Goal: Communication & Community: Connect with others

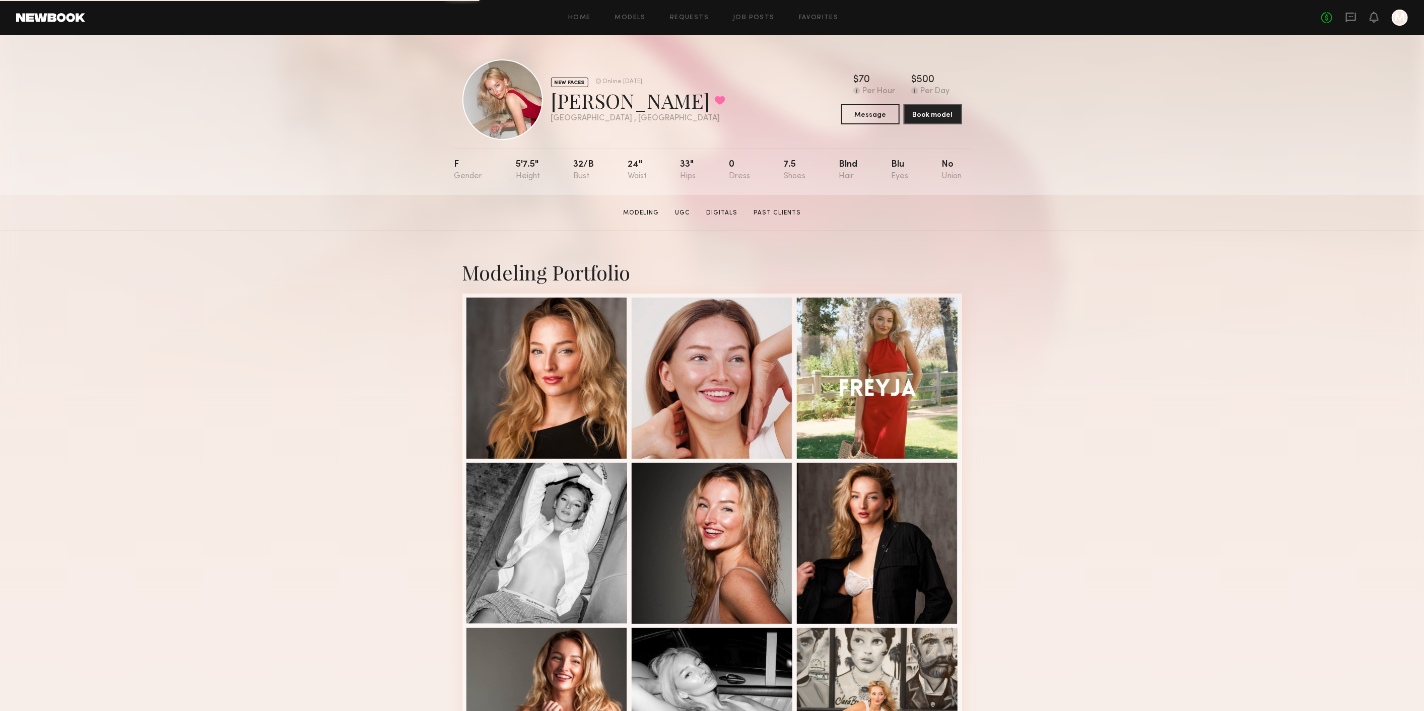
click at [33, 22] on link at bounding box center [50, 17] width 69 height 9
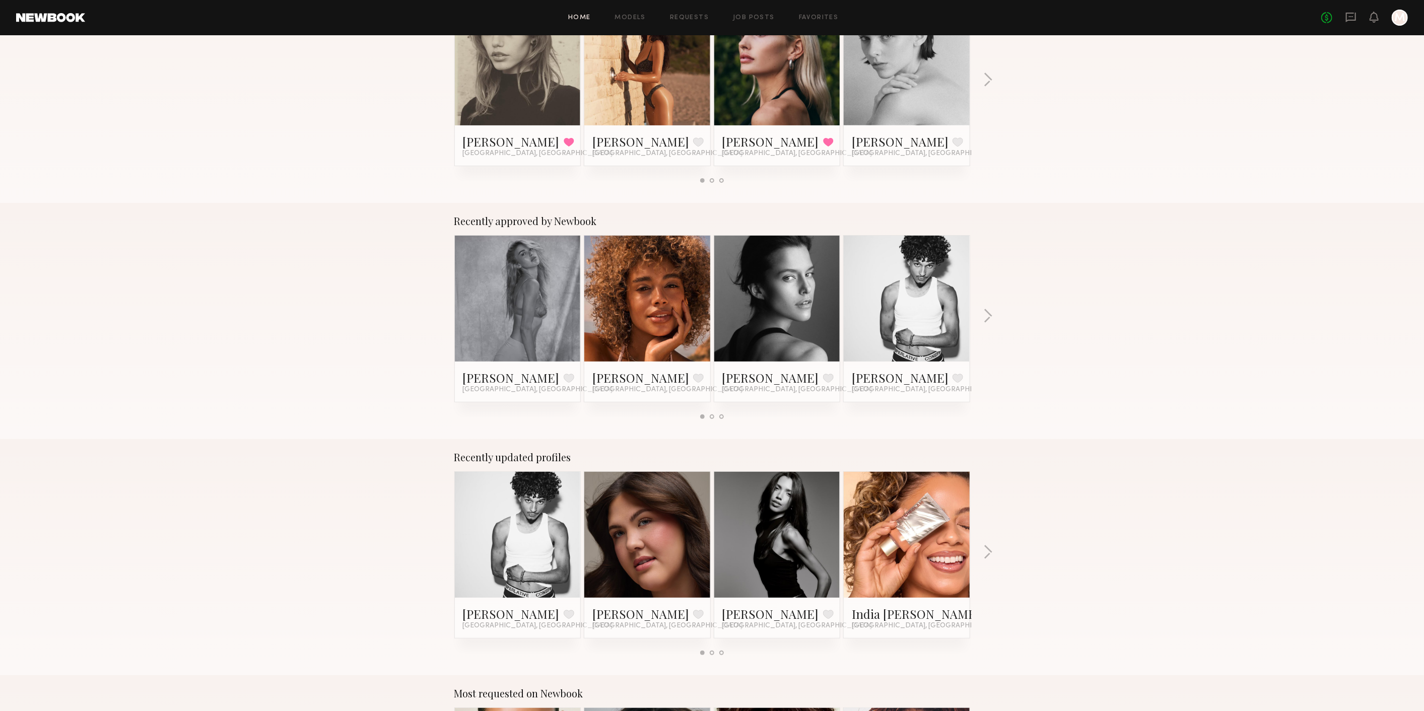
scroll to position [280, 0]
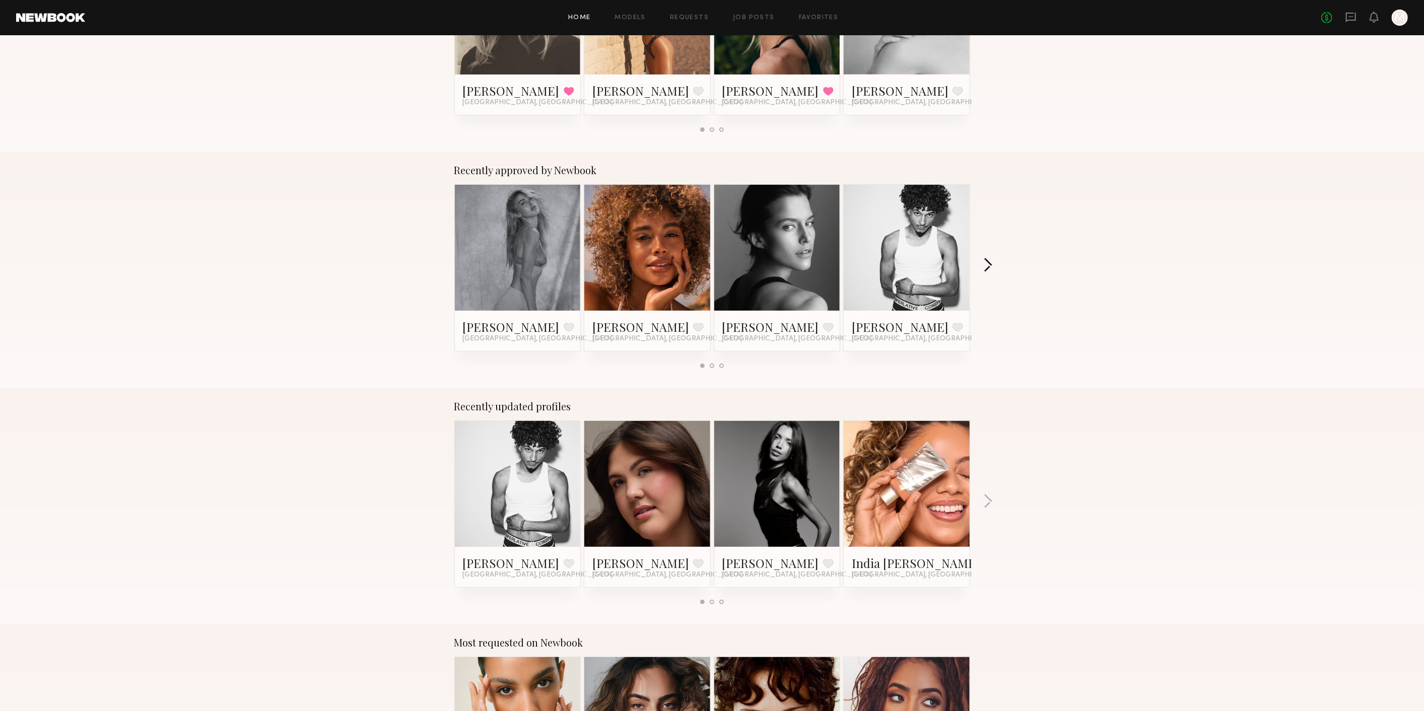
click at [985, 262] on button "button" at bounding box center [988, 266] width 10 height 17
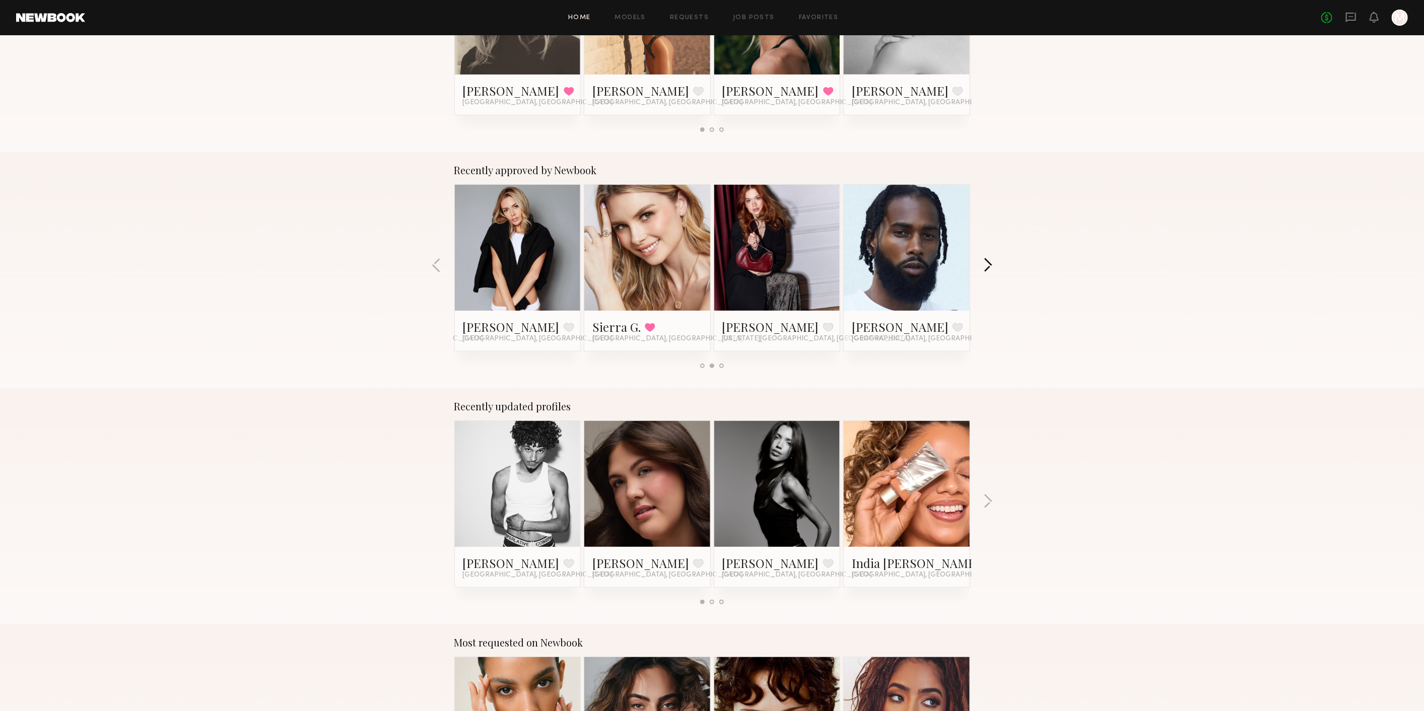
click at [985, 262] on button "button" at bounding box center [988, 266] width 10 height 17
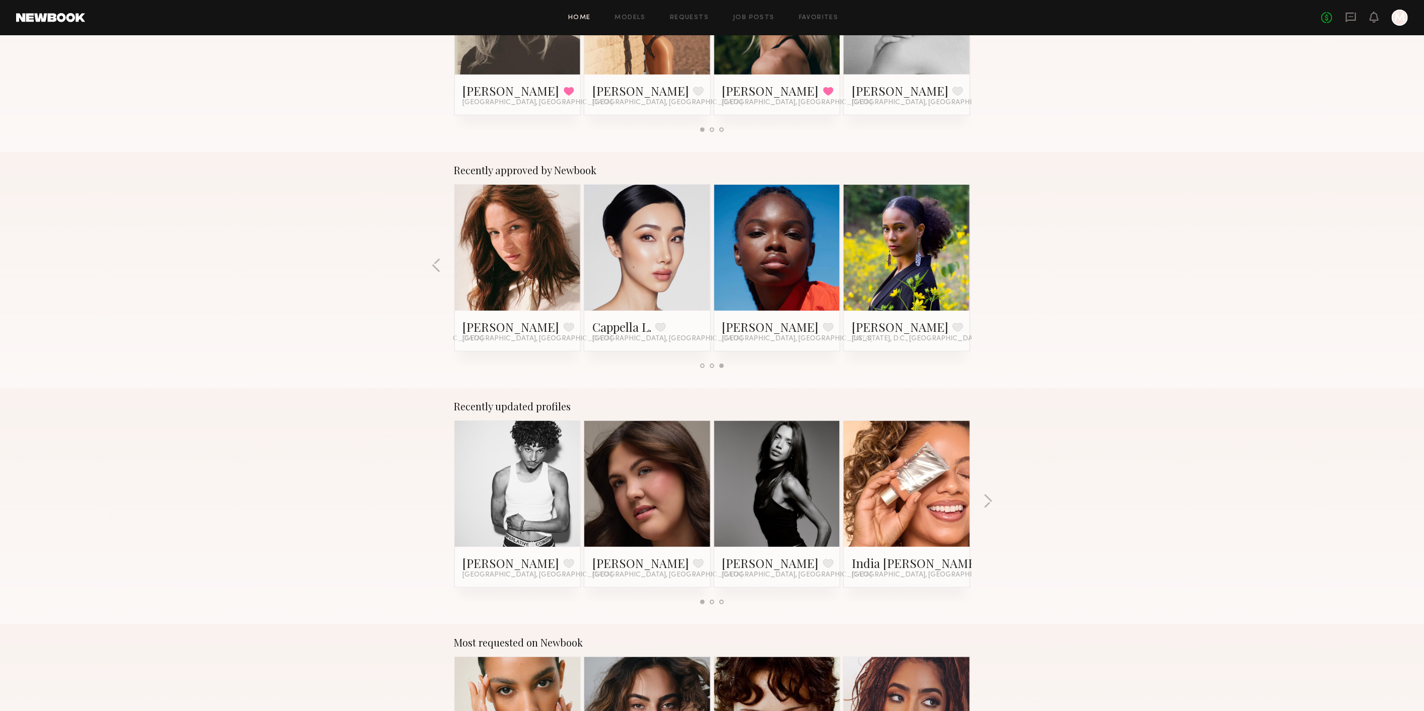
click at [985, 262] on div "Recently approved by Newbook Johanna C. Favorite Miami, FL Maya A. Favorite Los…" at bounding box center [712, 270] width 1424 height 236
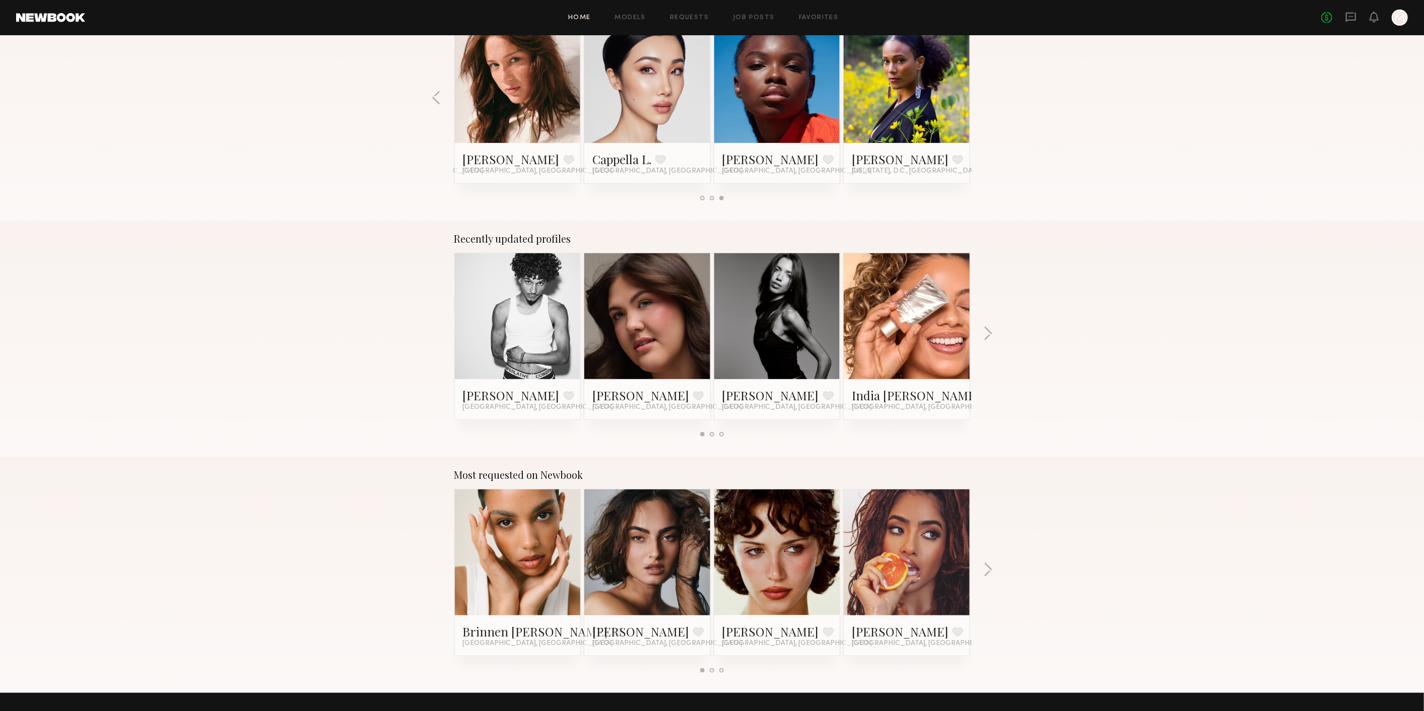
scroll to position [504, 0]
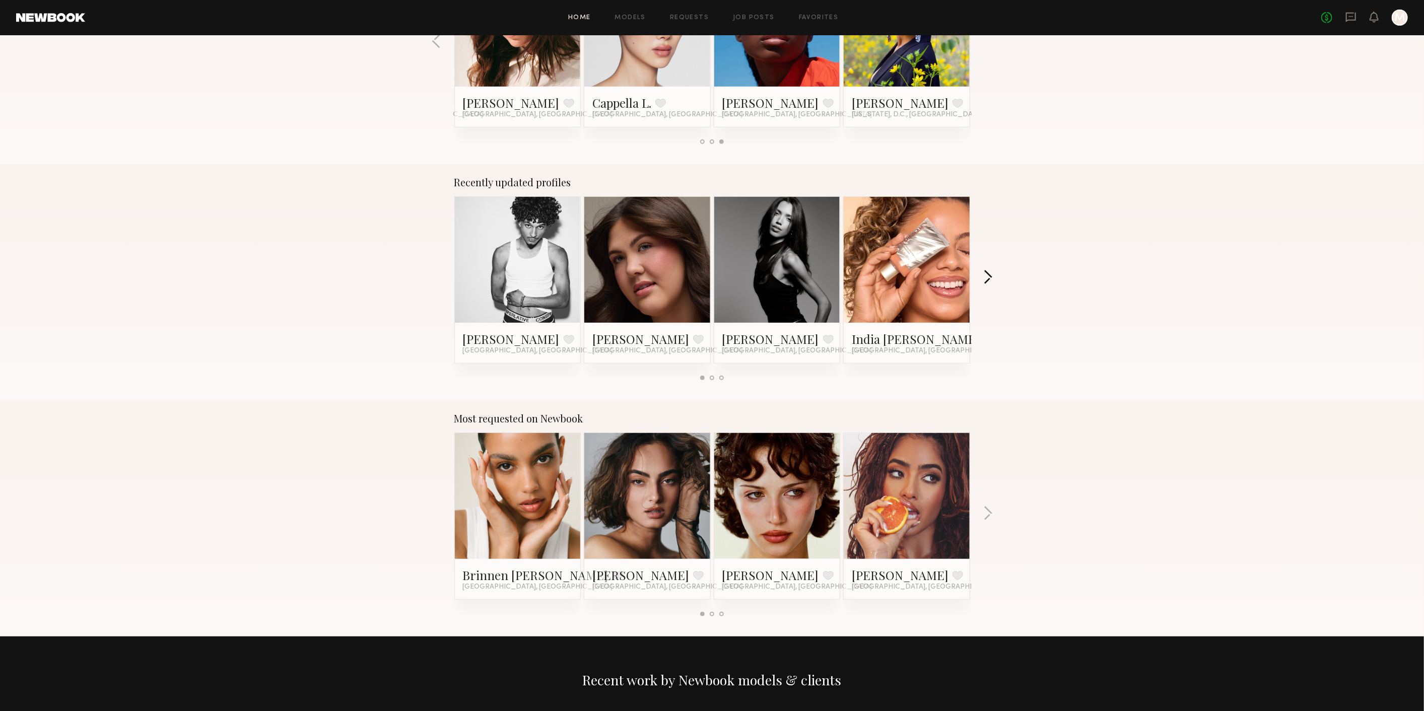
click at [989, 277] on button "button" at bounding box center [988, 278] width 10 height 17
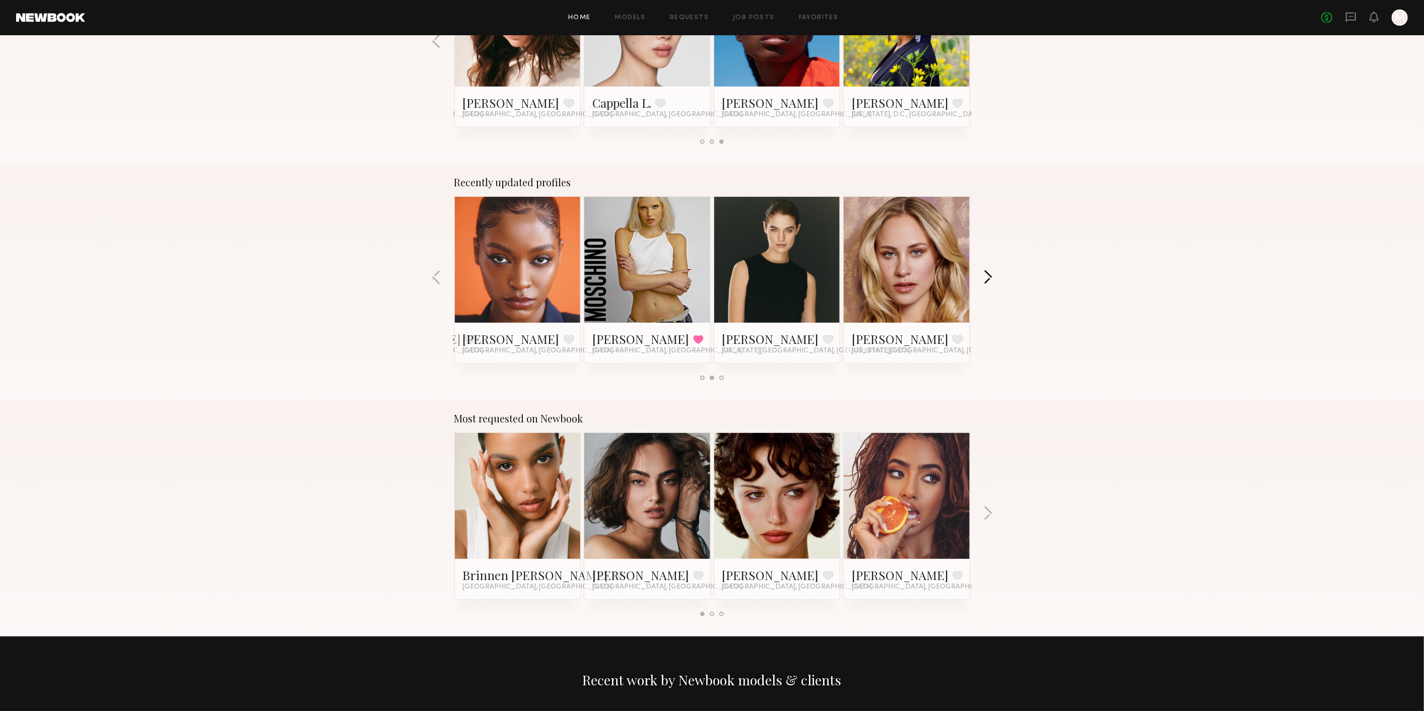
click at [989, 277] on button "button" at bounding box center [988, 278] width 10 height 17
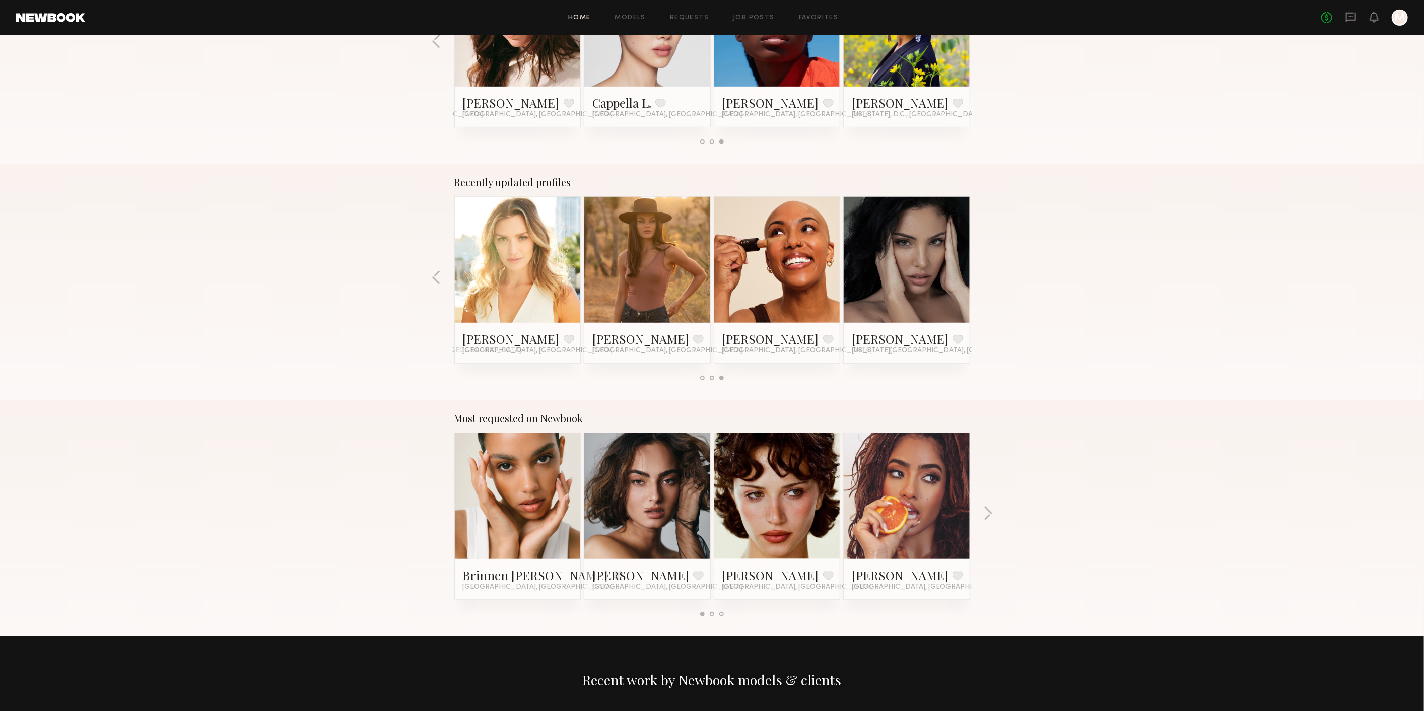
click at [994, 513] on div "Most requested on Newbook Brinnen T. Favorite Los Angeles, CA Moe S. Favorite L…" at bounding box center [712, 518] width 1424 height 236
click at [991, 510] on button "button" at bounding box center [988, 514] width 10 height 17
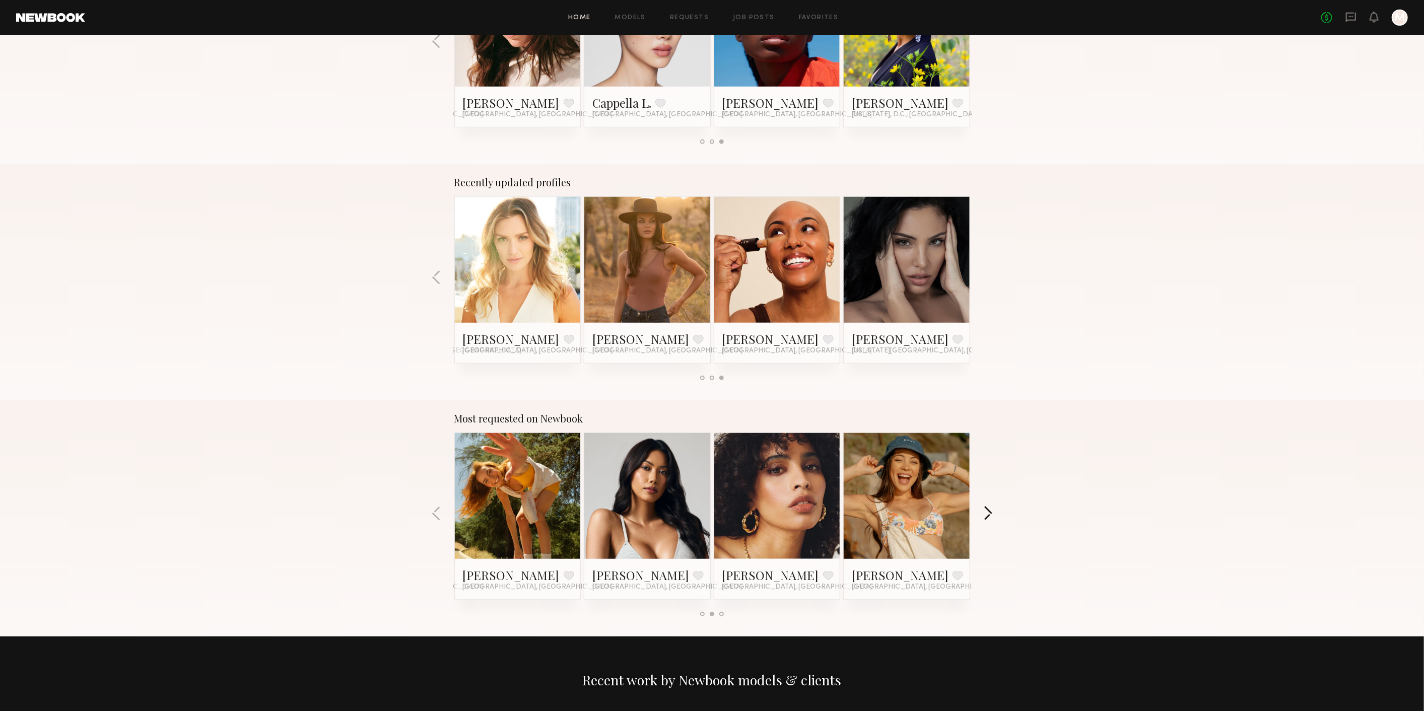
click at [991, 510] on button "button" at bounding box center [988, 514] width 10 height 17
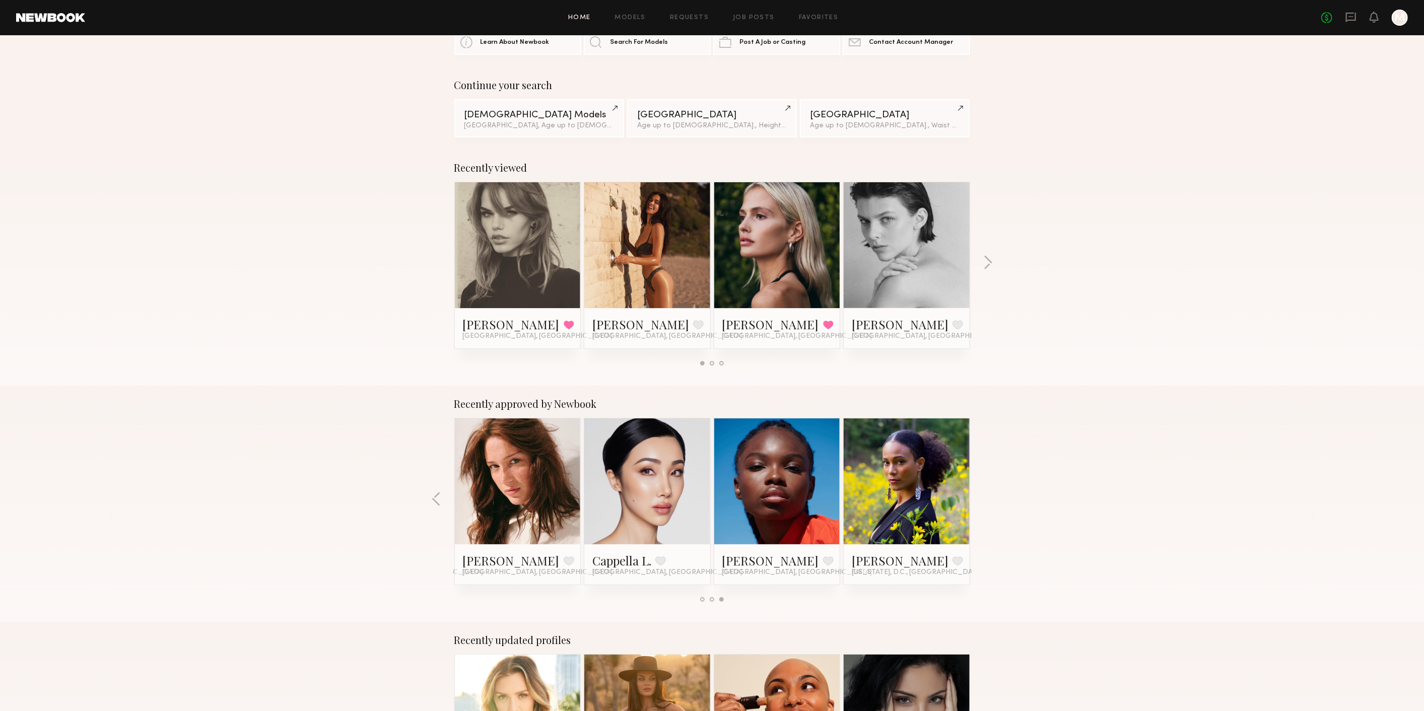
scroll to position [0, 0]
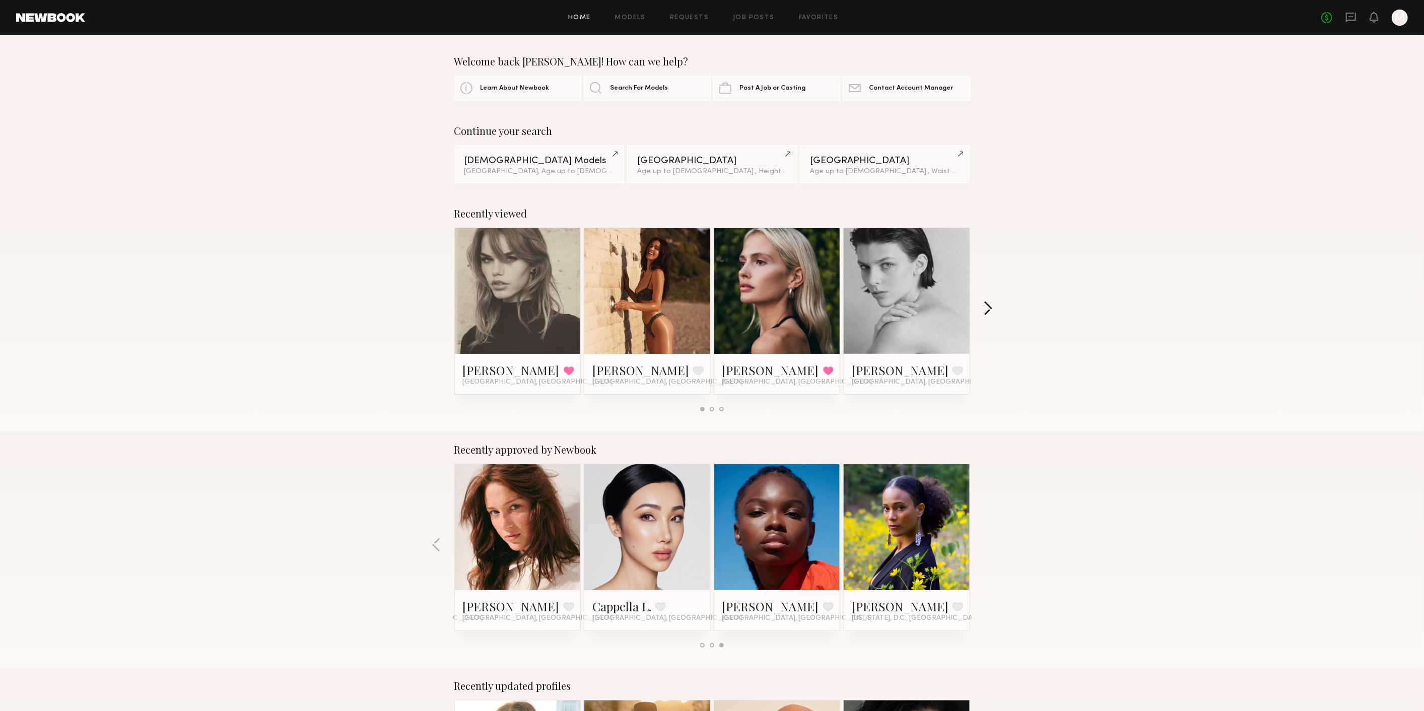
click at [987, 310] on button "button" at bounding box center [988, 309] width 10 height 17
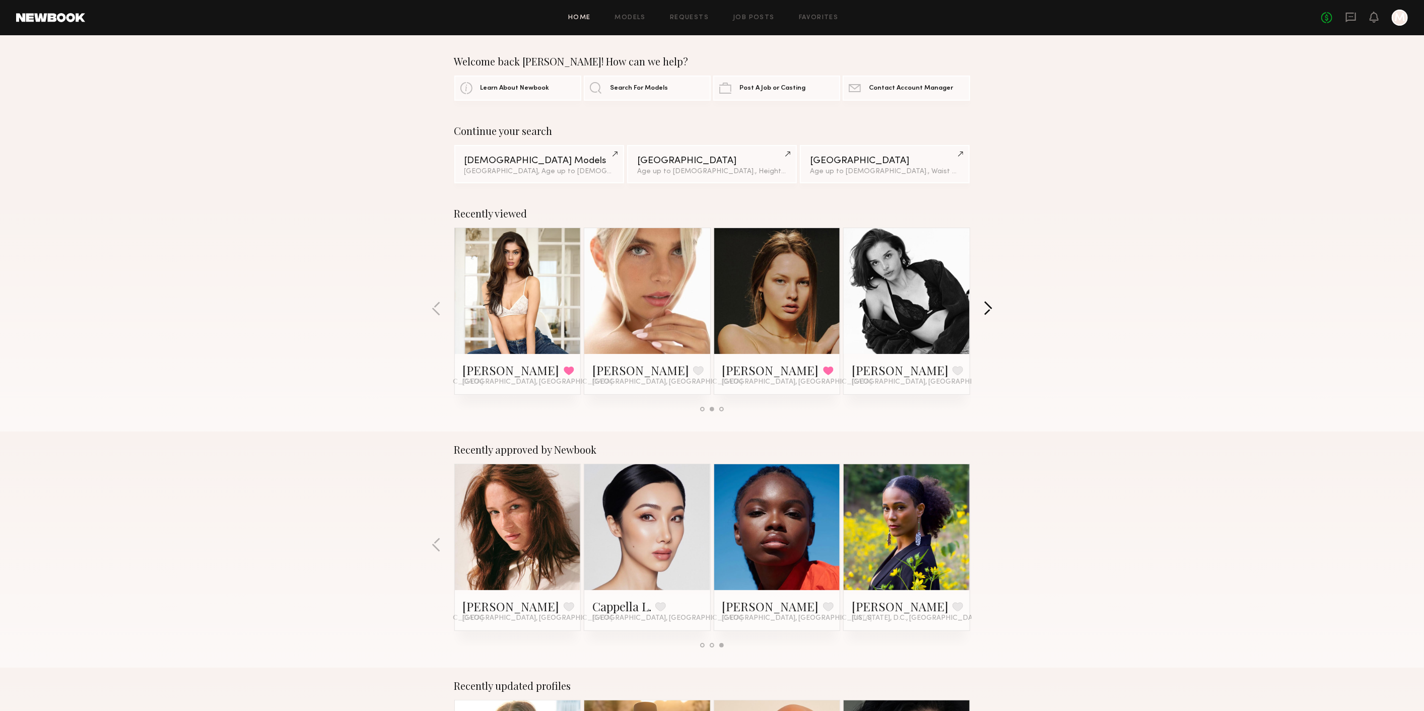
click at [988, 304] on button "button" at bounding box center [988, 309] width 10 height 17
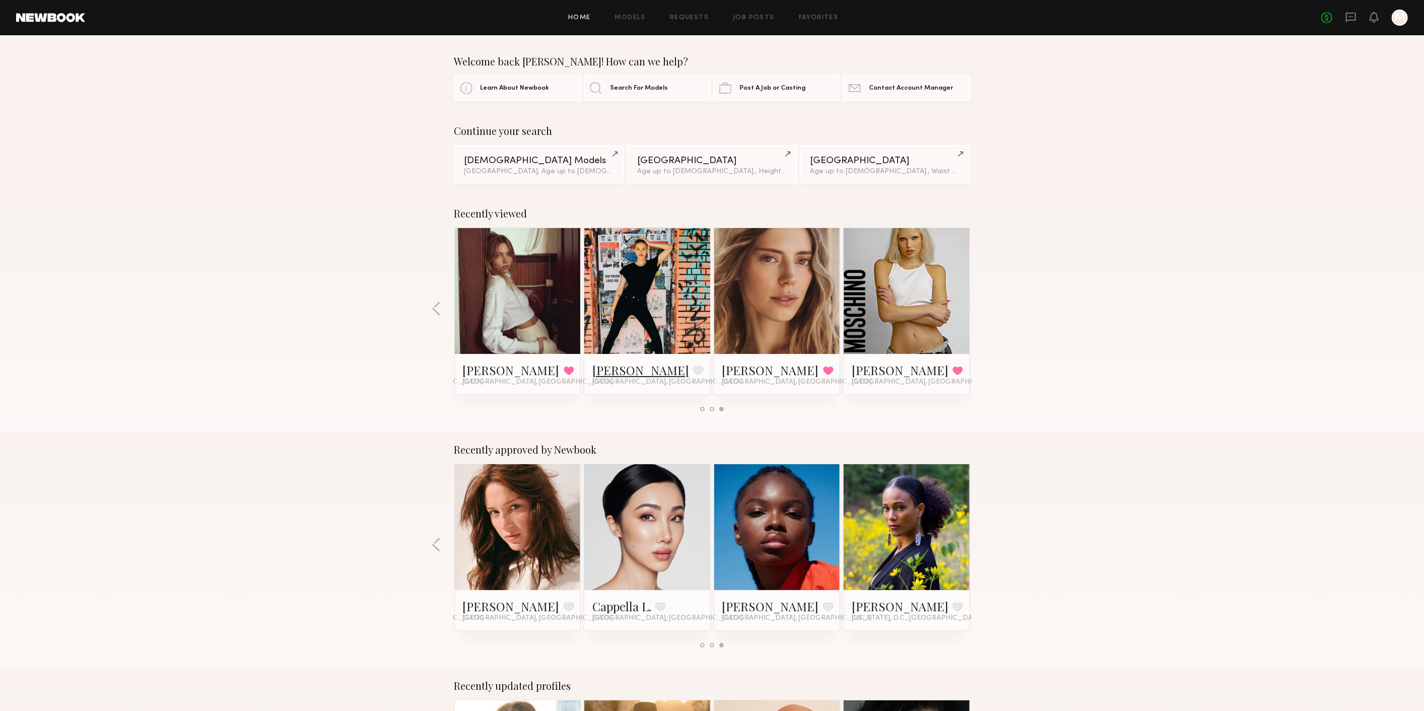
click at [614, 367] on link "Sherease S." at bounding box center [640, 370] width 97 height 16
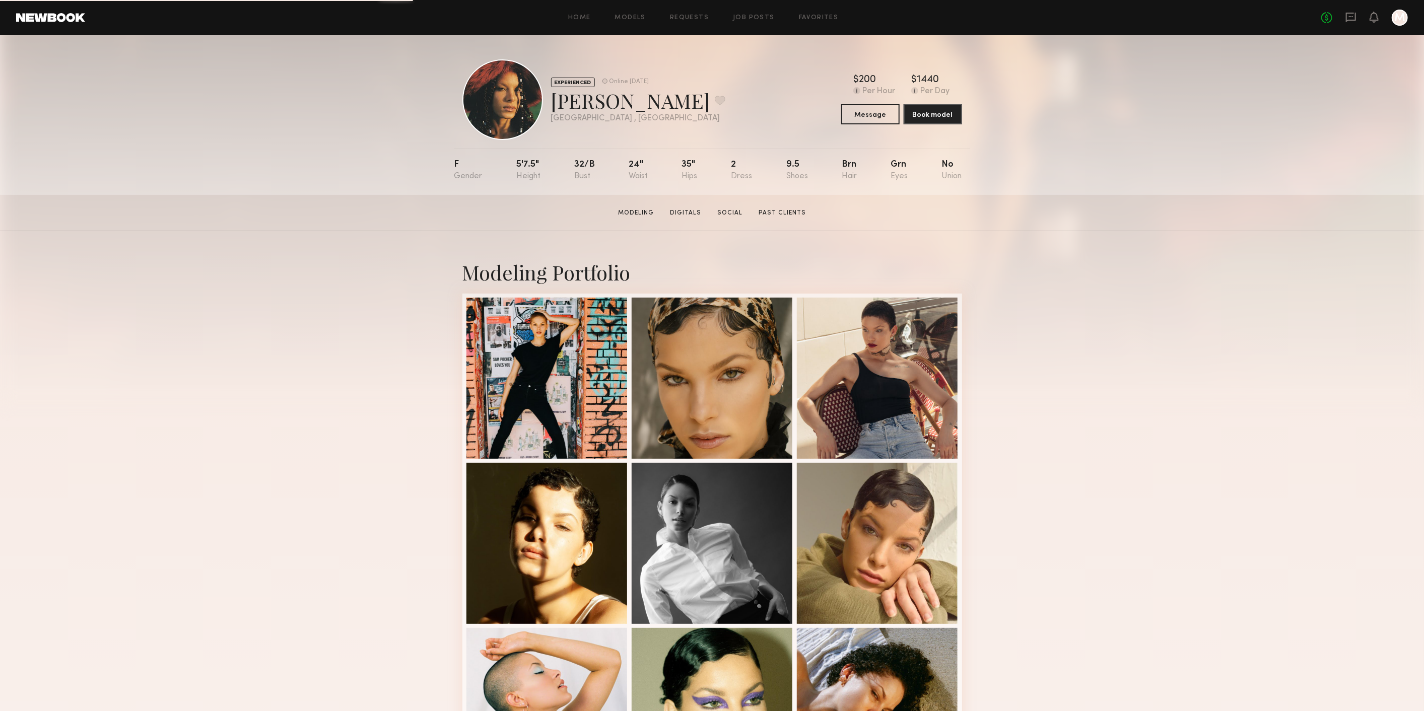
click at [57, 17] on link at bounding box center [50, 17] width 69 height 9
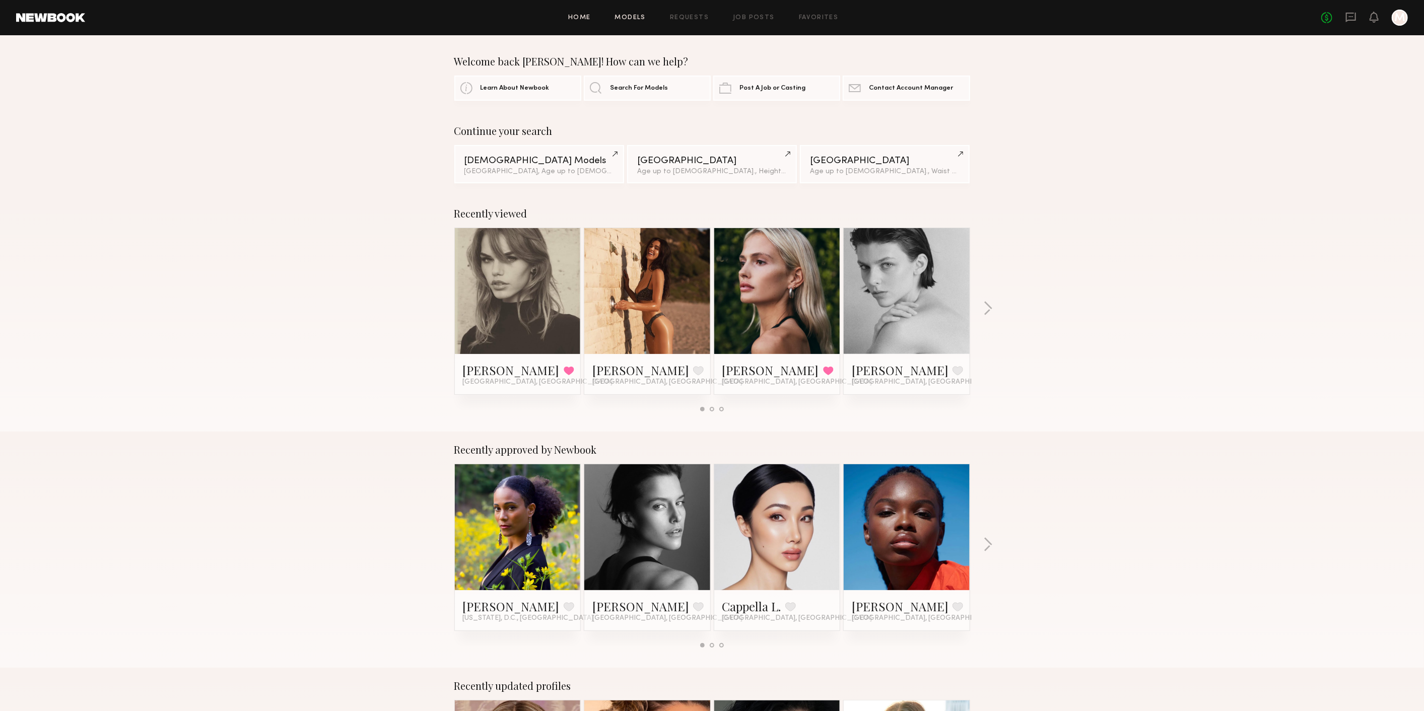
click at [632, 15] on link "Models" at bounding box center [630, 18] width 31 height 7
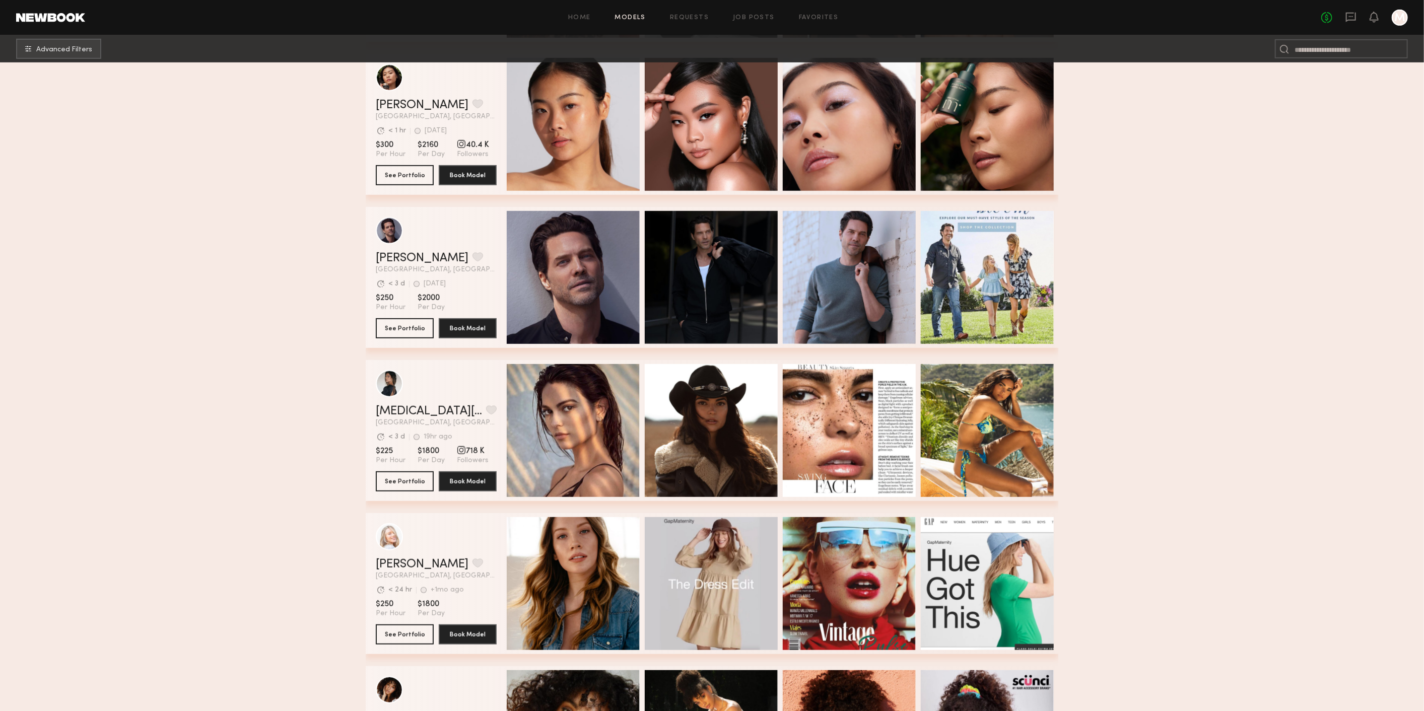
scroll to position [4111, 0]
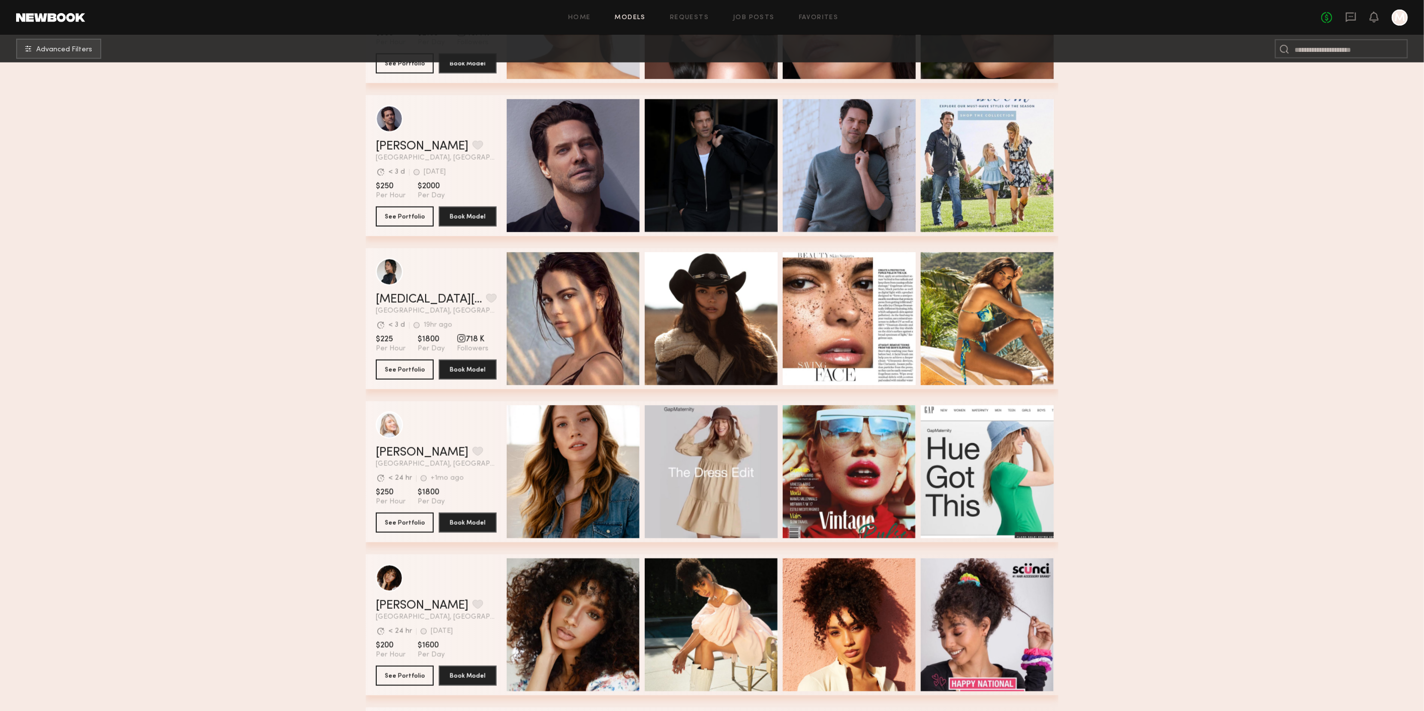
click at [1353, 25] on div "No fees up to $5,000 M" at bounding box center [1364, 18] width 87 height 16
click at [1350, 20] on icon at bounding box center [1351, 18] width 10 height 10
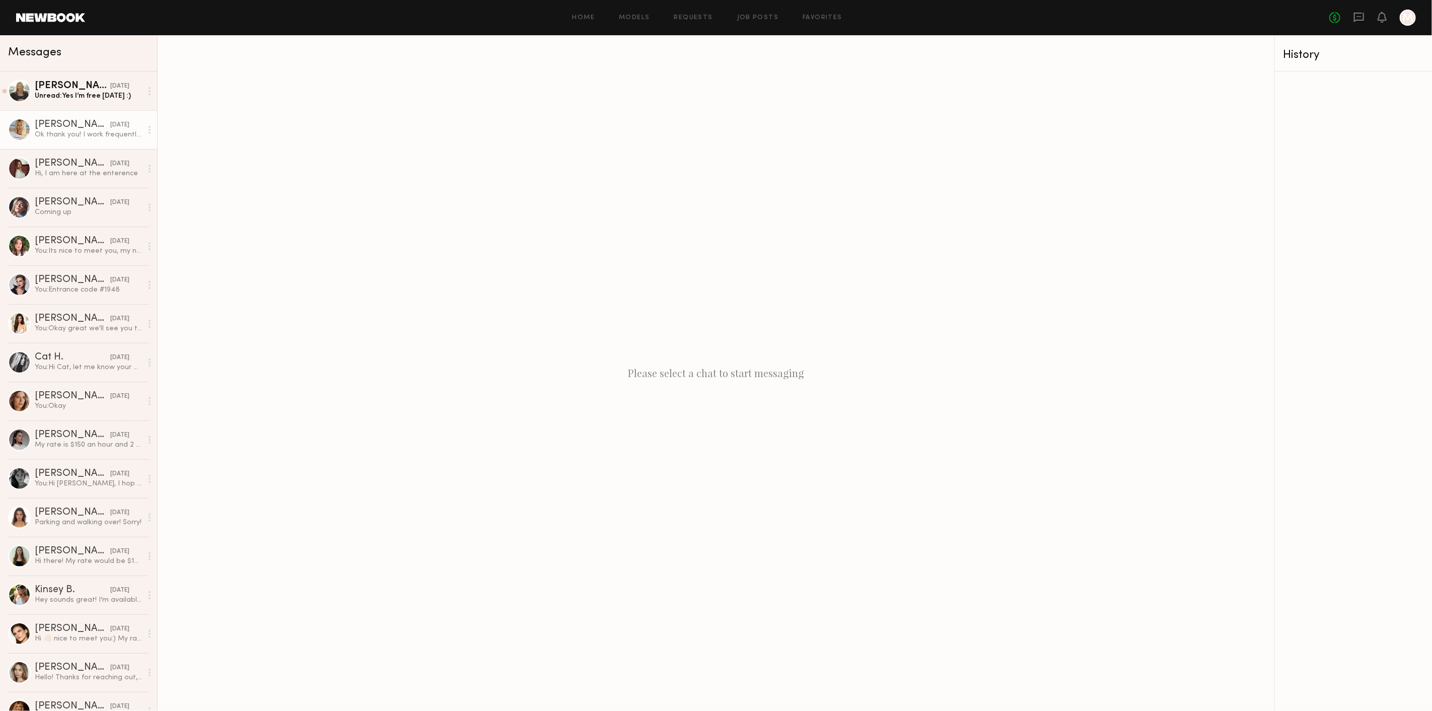
click at [45, 135] on div "Ok thank you! I work frequently with other models and can assure you I would wo…" at bounding box center [88, 135] width 107 height 10
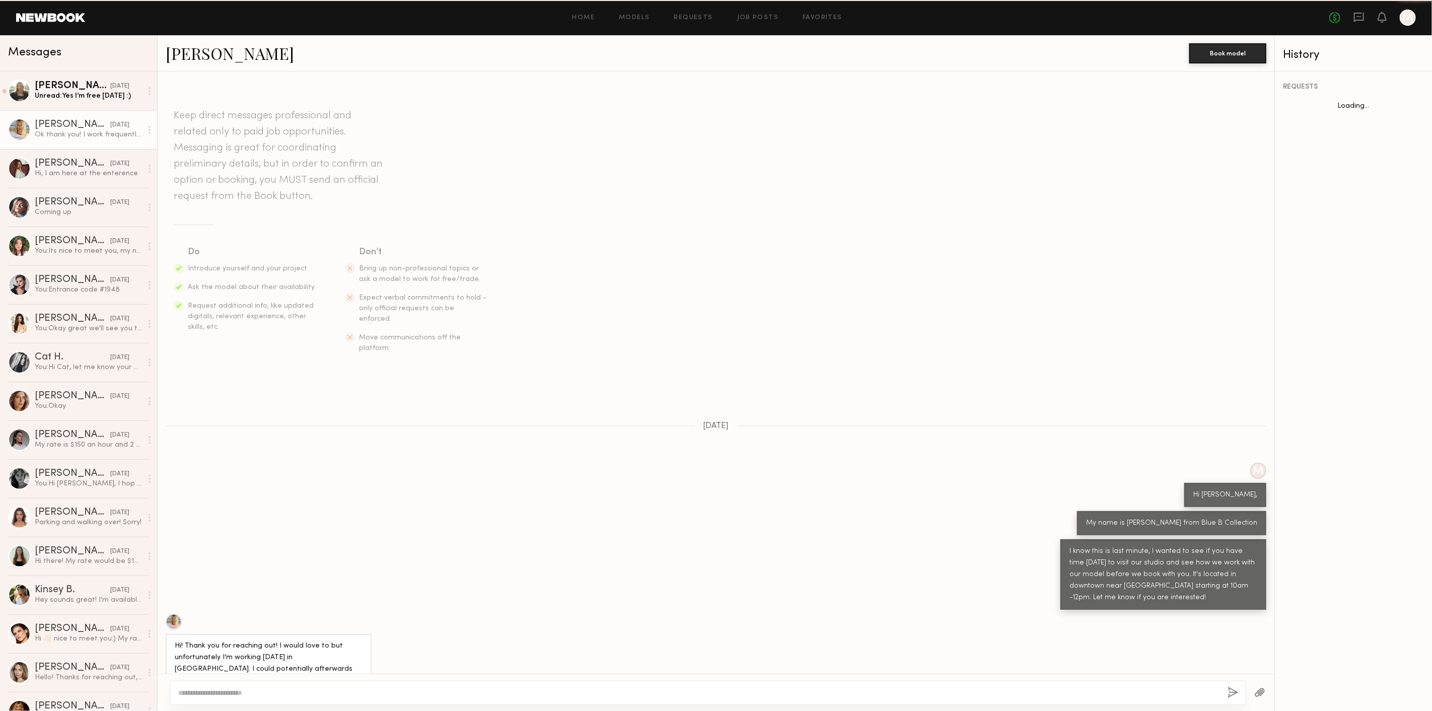
scroll to position [112, 0]
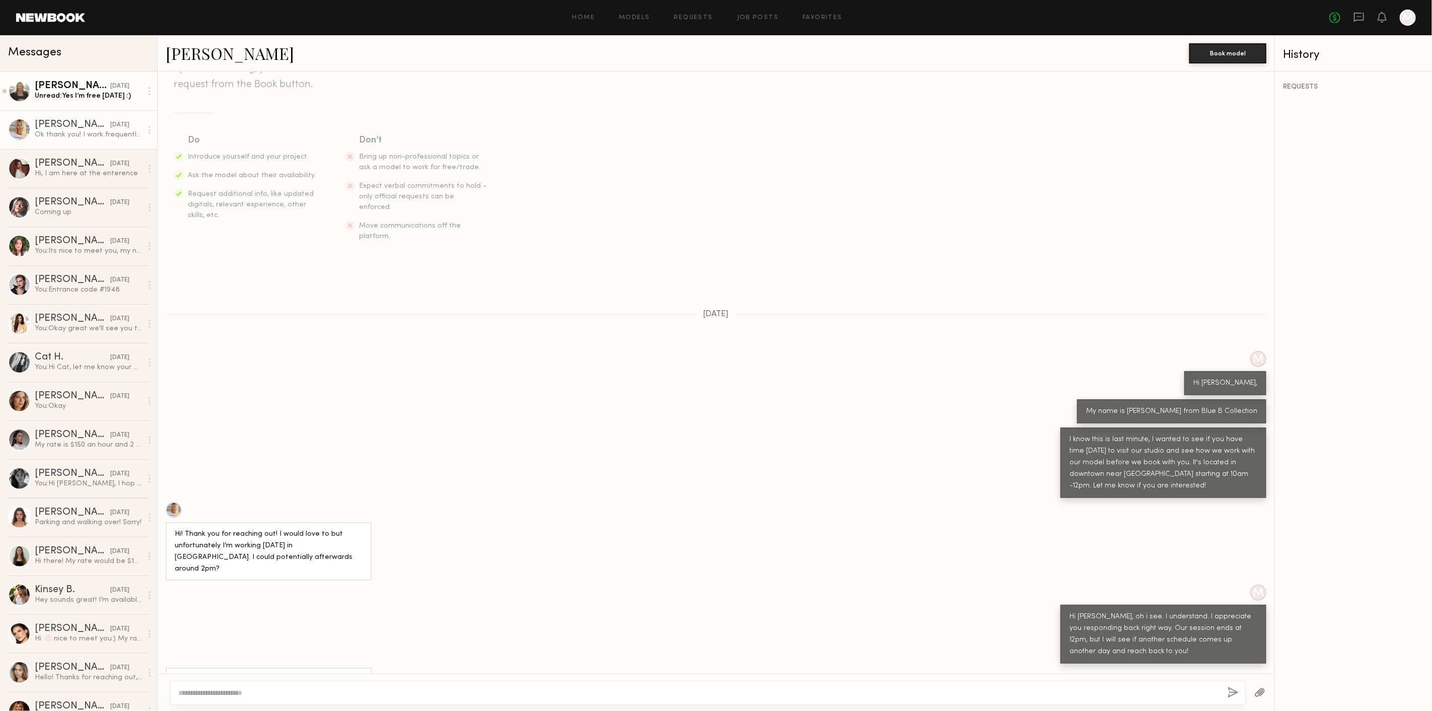
click at [86, 88] on div "Daphne L." at bounding box center [73, 86] width 76 height 10
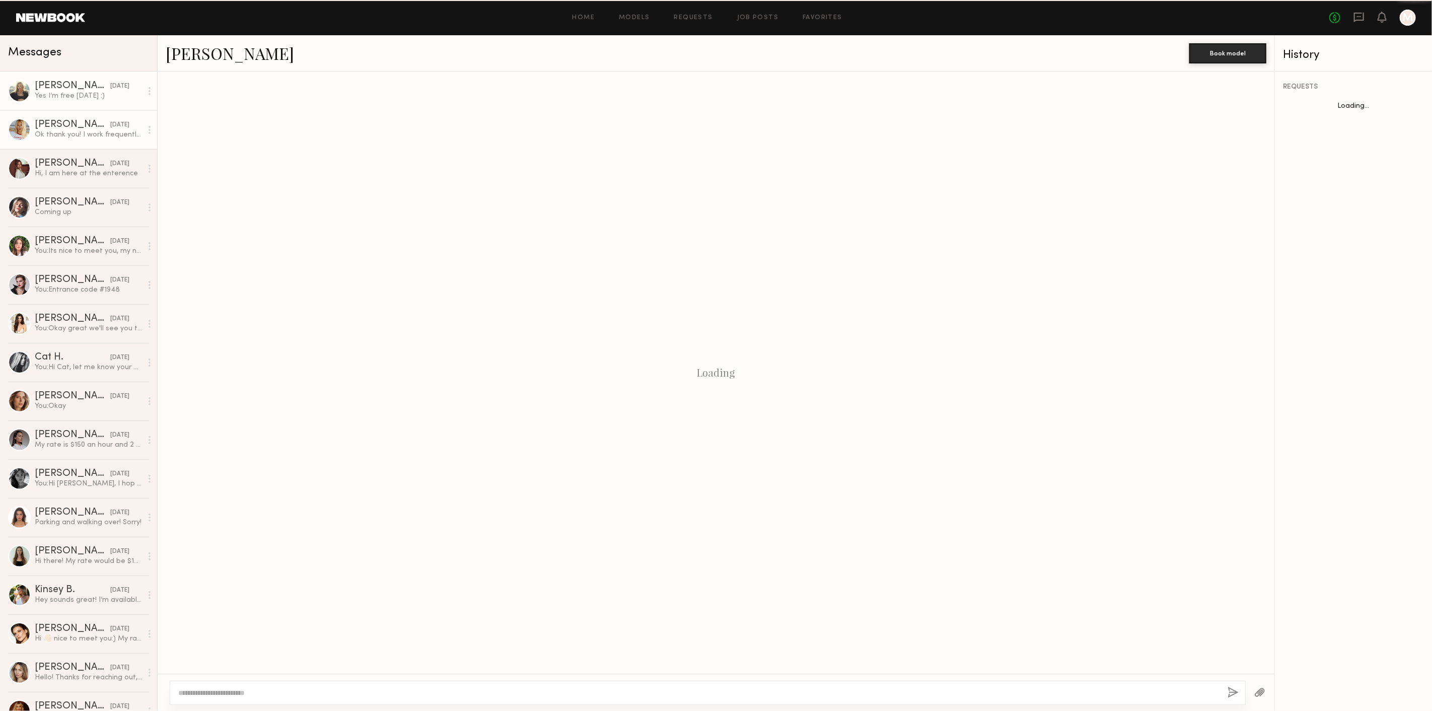
scroll to position [608, 0]
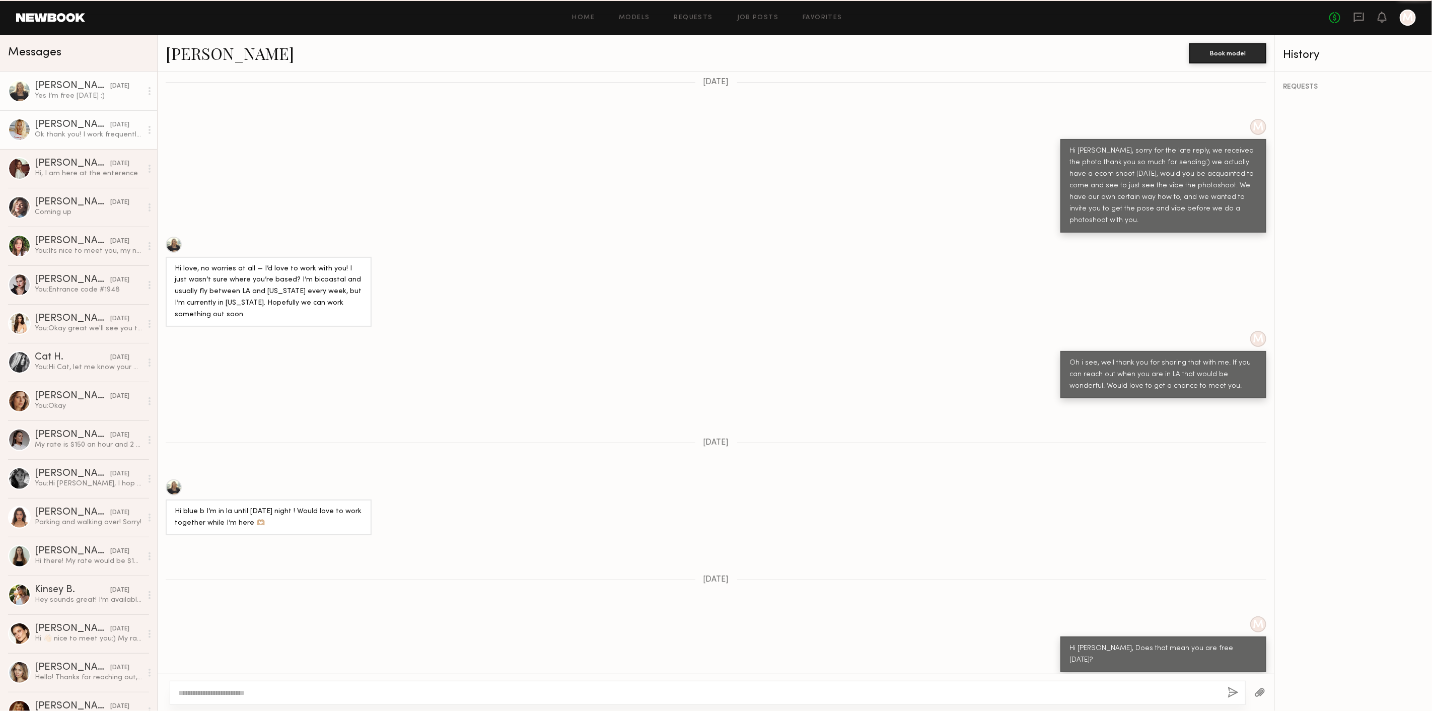
click at [79, 122] on div "Emily T." at bounding box center [73, 125] width 76 height 10
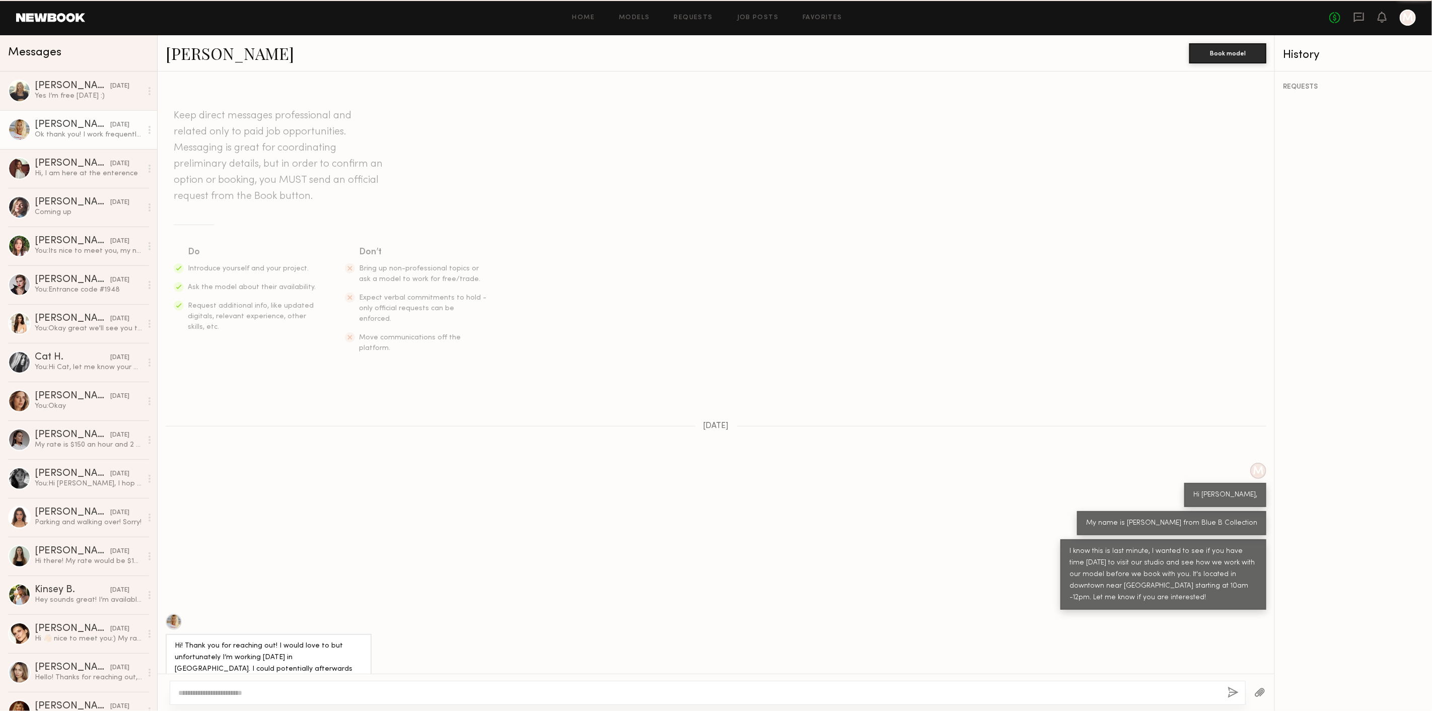
scroll to position [112, 0]
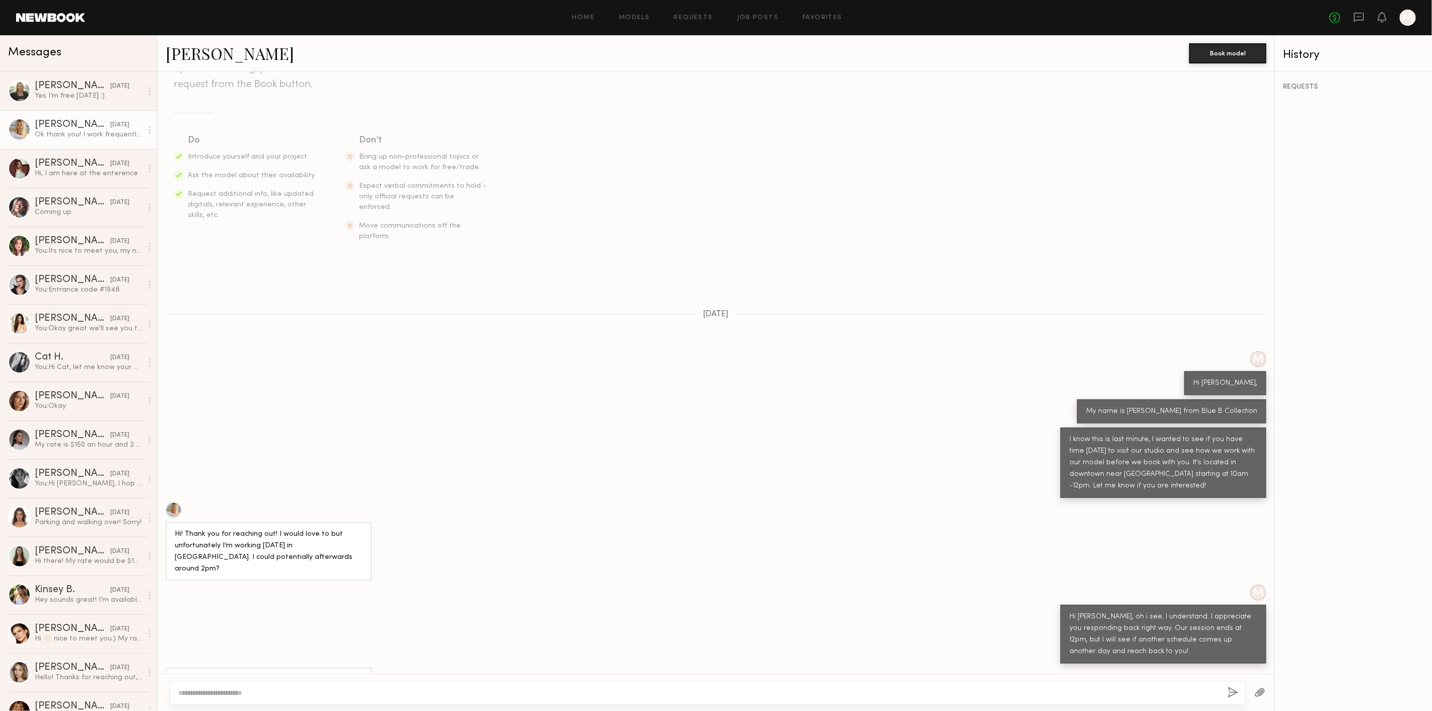
click at [173, 51] on link "Emily T." at bounding box center [230, 53] width 128 height 22
click at [274, 686] on div at bounding box center [708, 693] width 1076 height 24
click at [169, 502] on div at bounding box center [174, 510] width 16 height 16
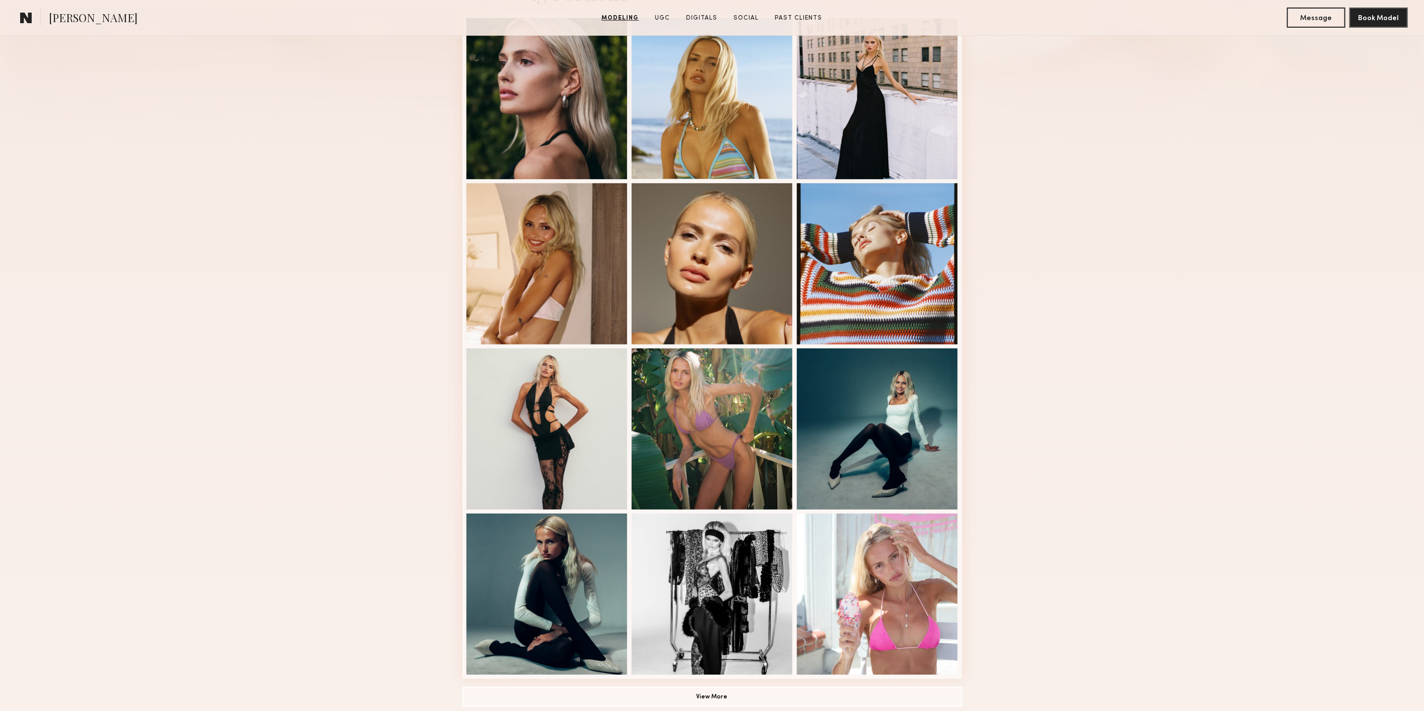
scroll to position [391, 0]
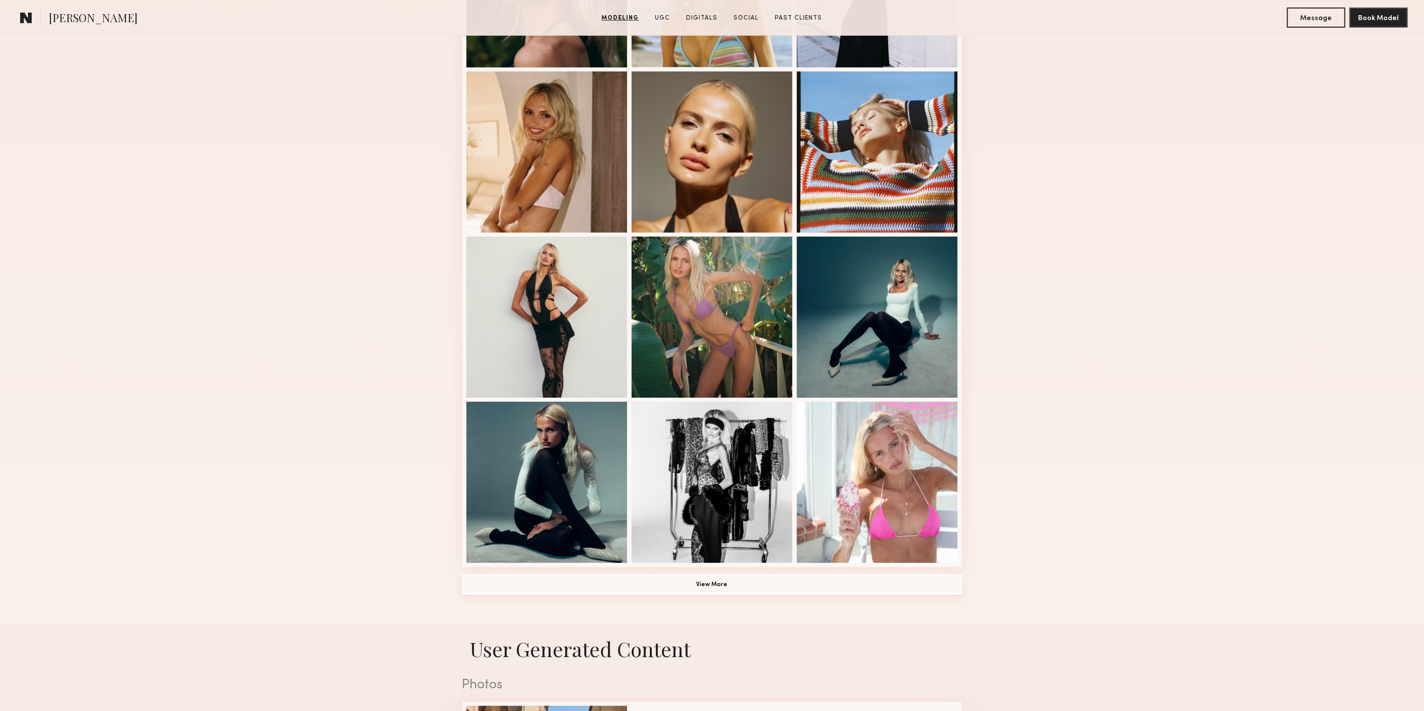
click at [778, 584] on button "View More" at bounding box center [712, 585] width 500 height 20
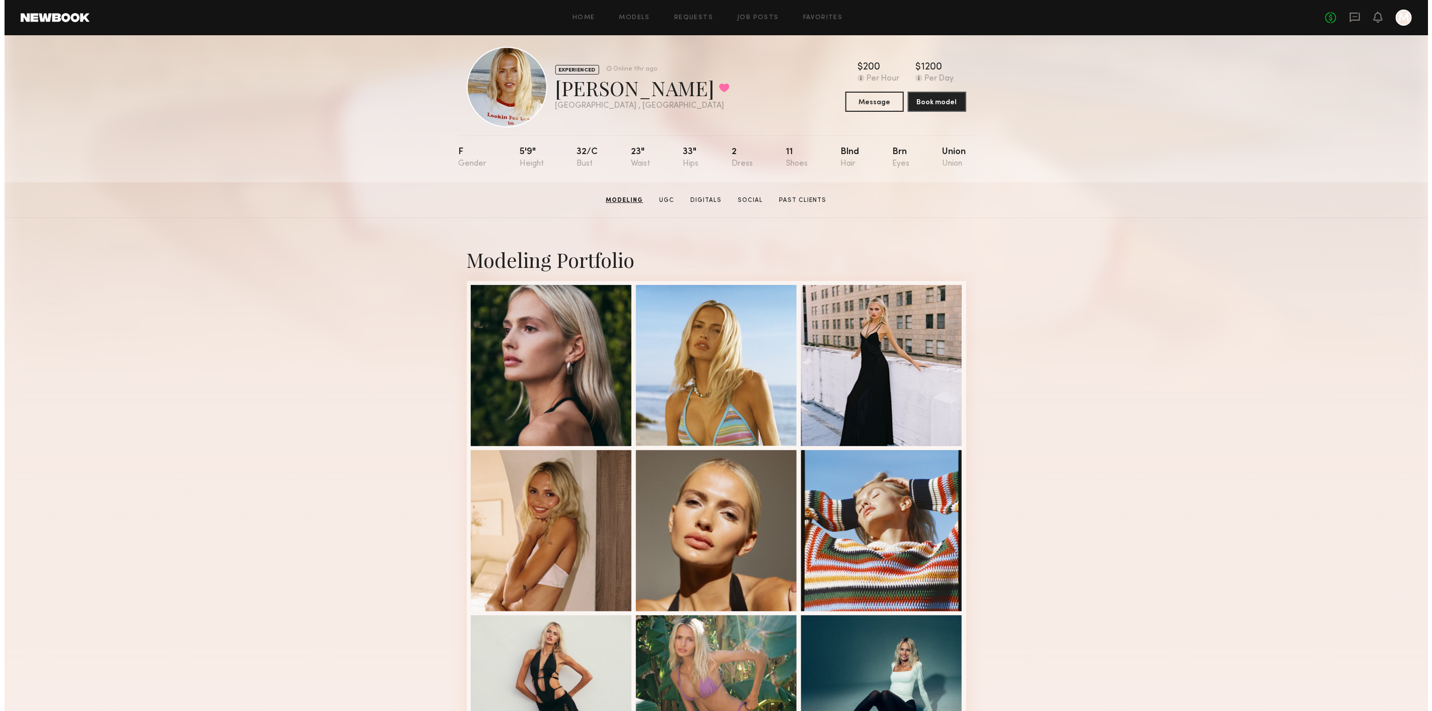
scroll to position [0, 0]
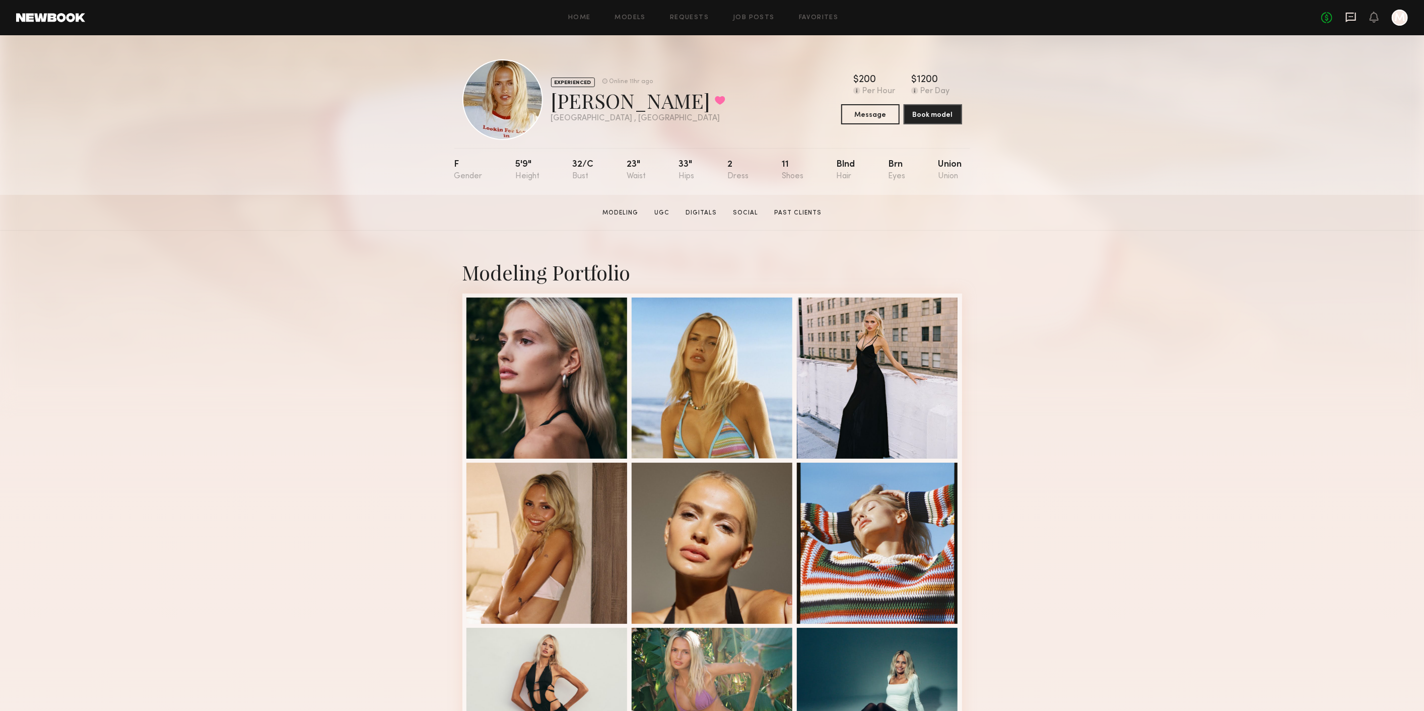
click at [1346, 18] on icon at bounding box center [1351, 18] width 10 height 10
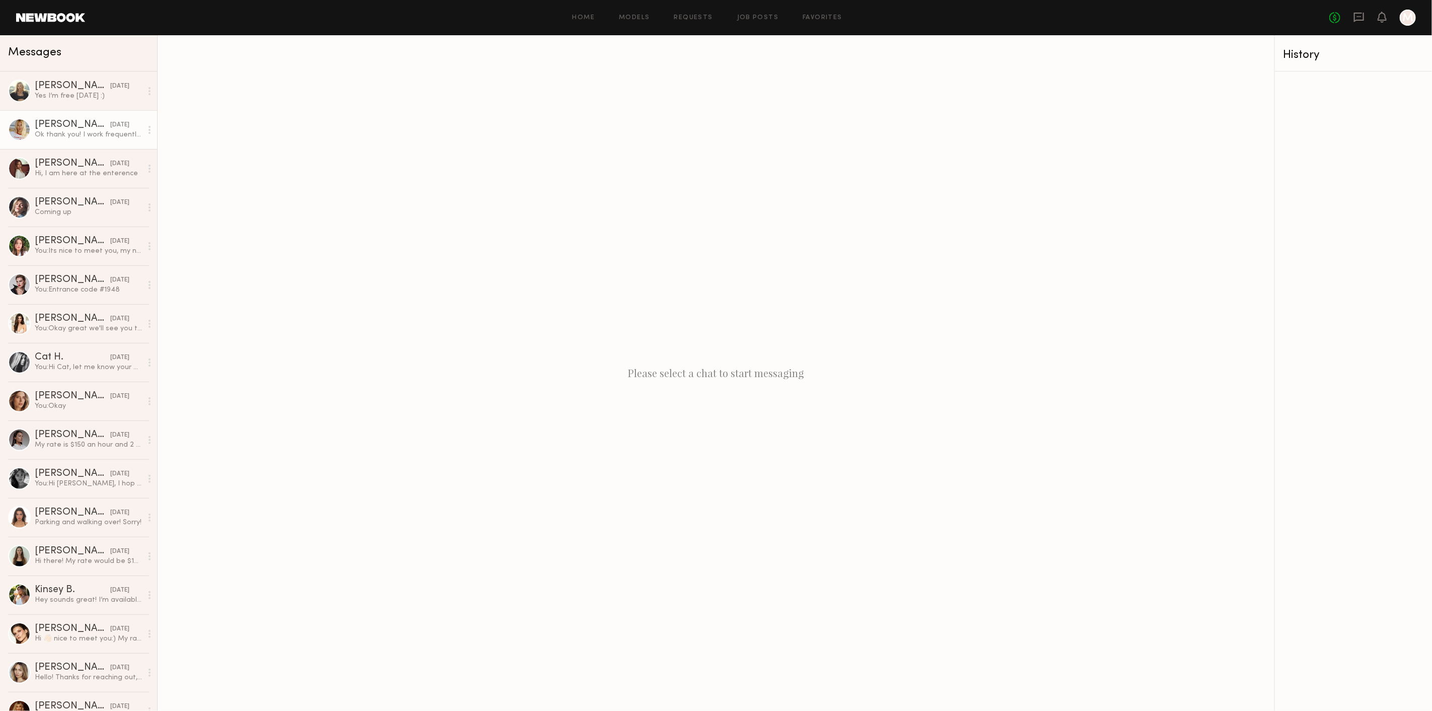
click at [27, 130] on div at bounding box center [19, 129] width 23 height 23
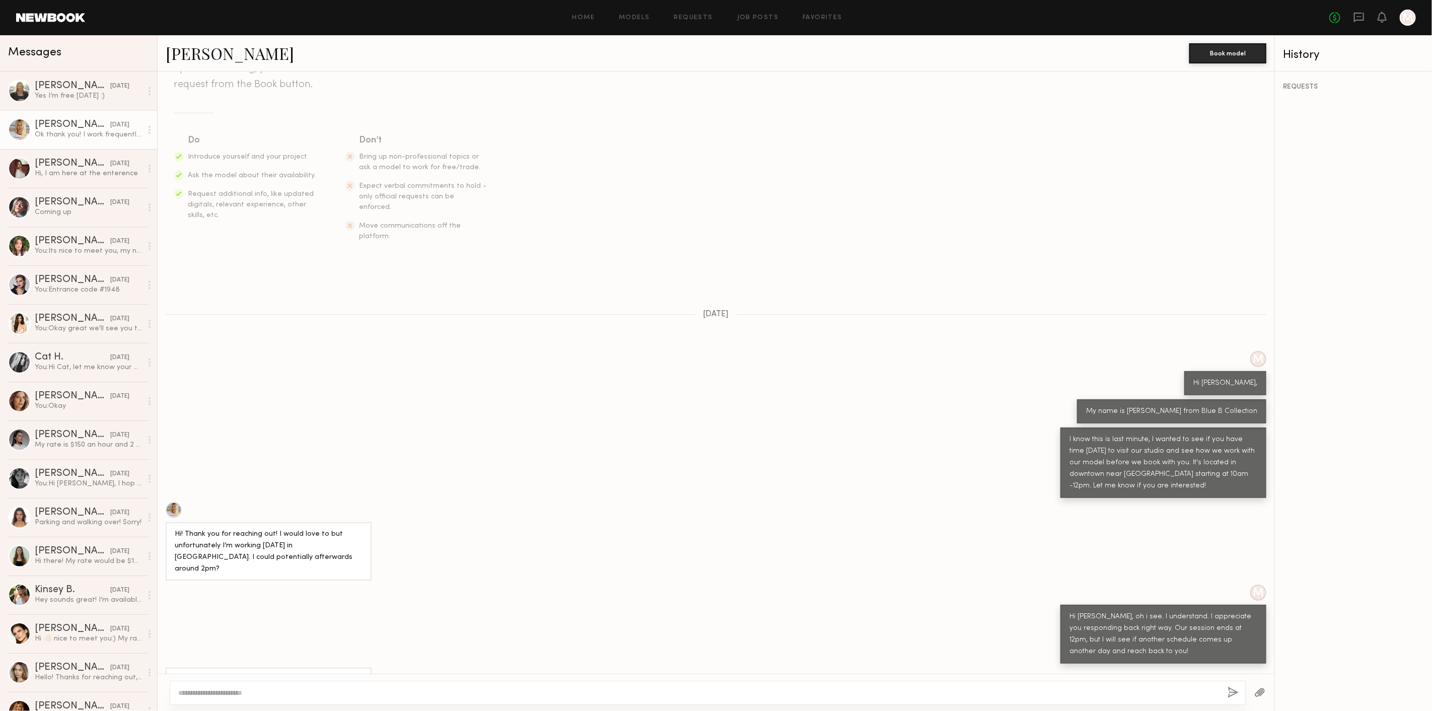
scroll to position [112, 0]
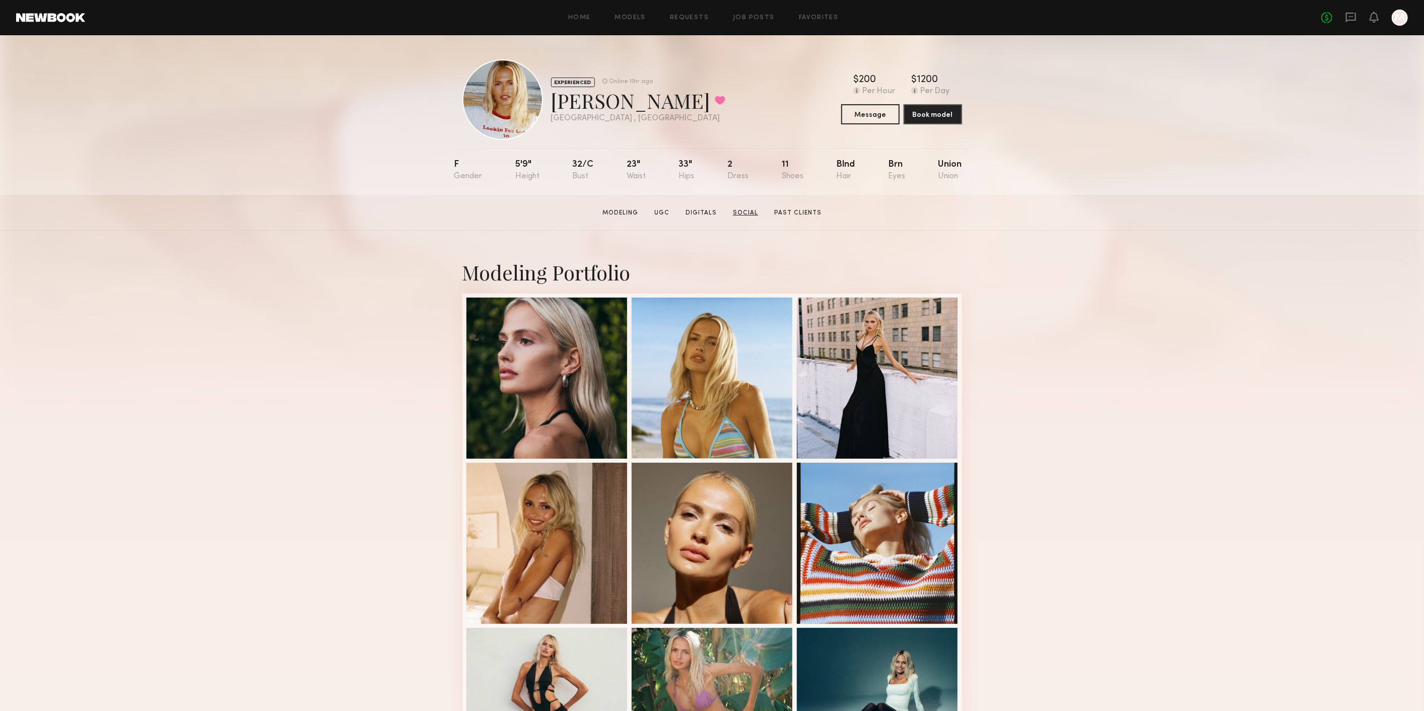
click at [753, 213] on link "Social" at bounding box center [745, 212] width 33 height 9
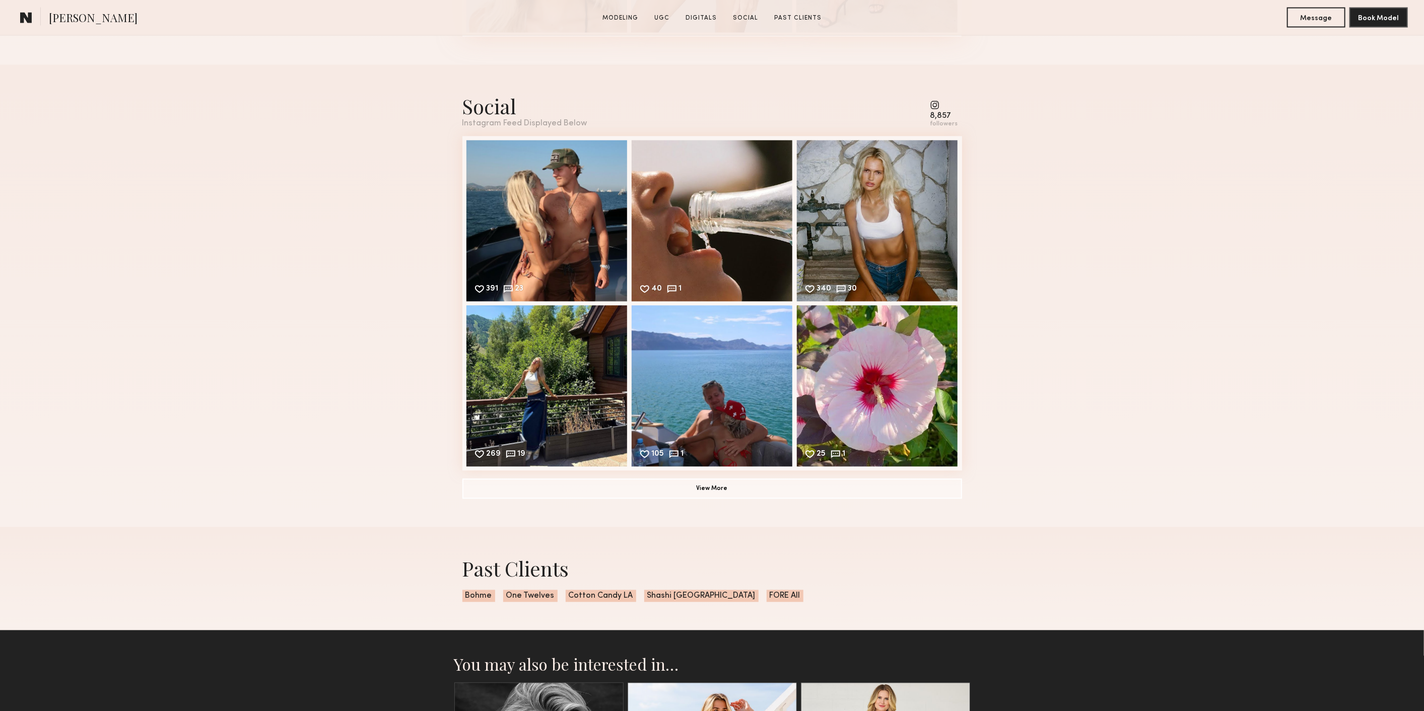
scroll to position [1658, 0]
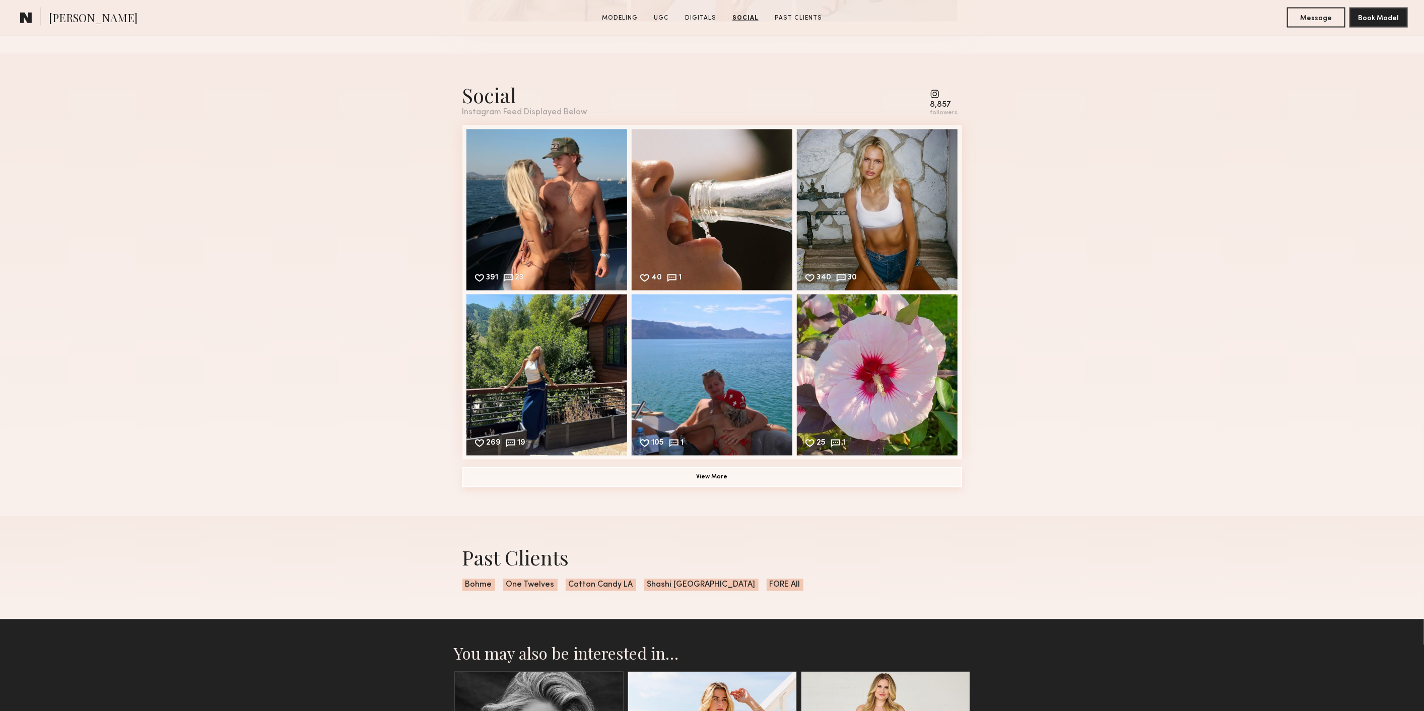
click at [821, 475] on button "View More" at bounding box center [712, 477] width 500 height 20
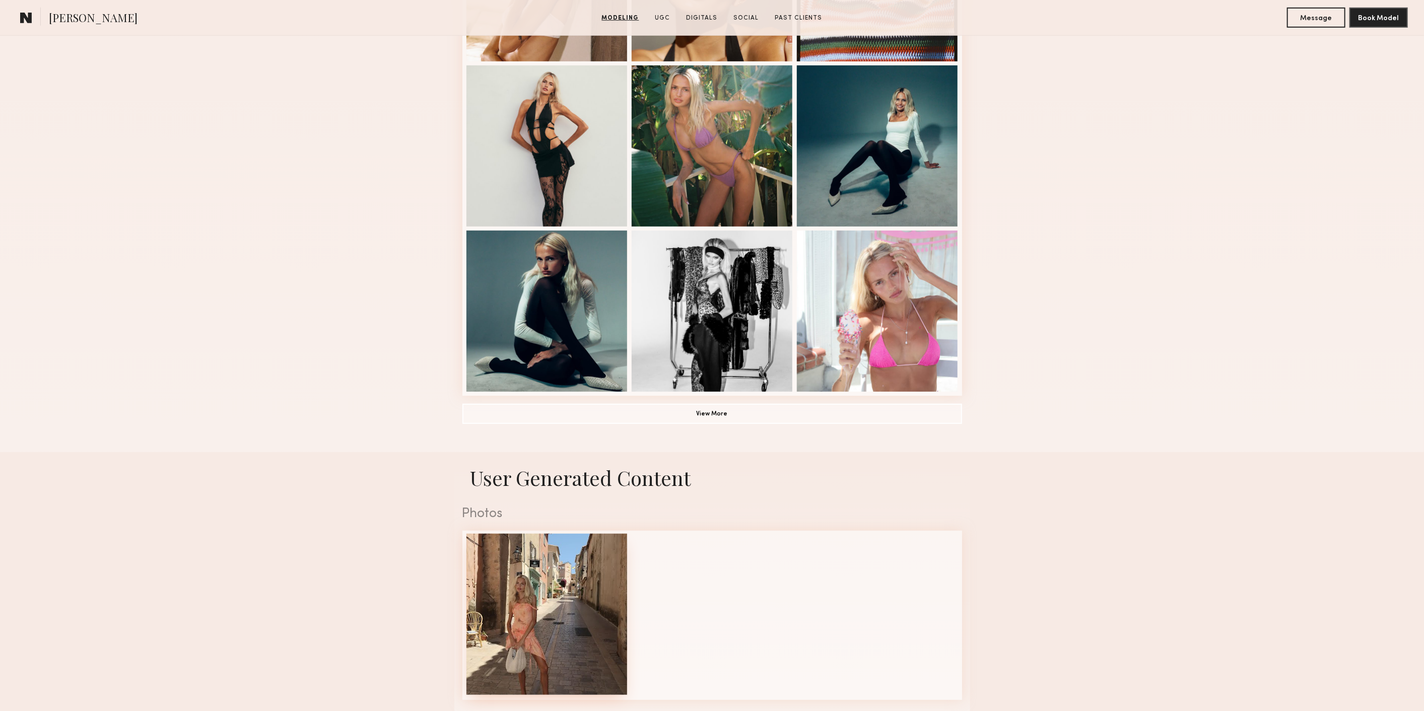
scroll to position [539, 0]
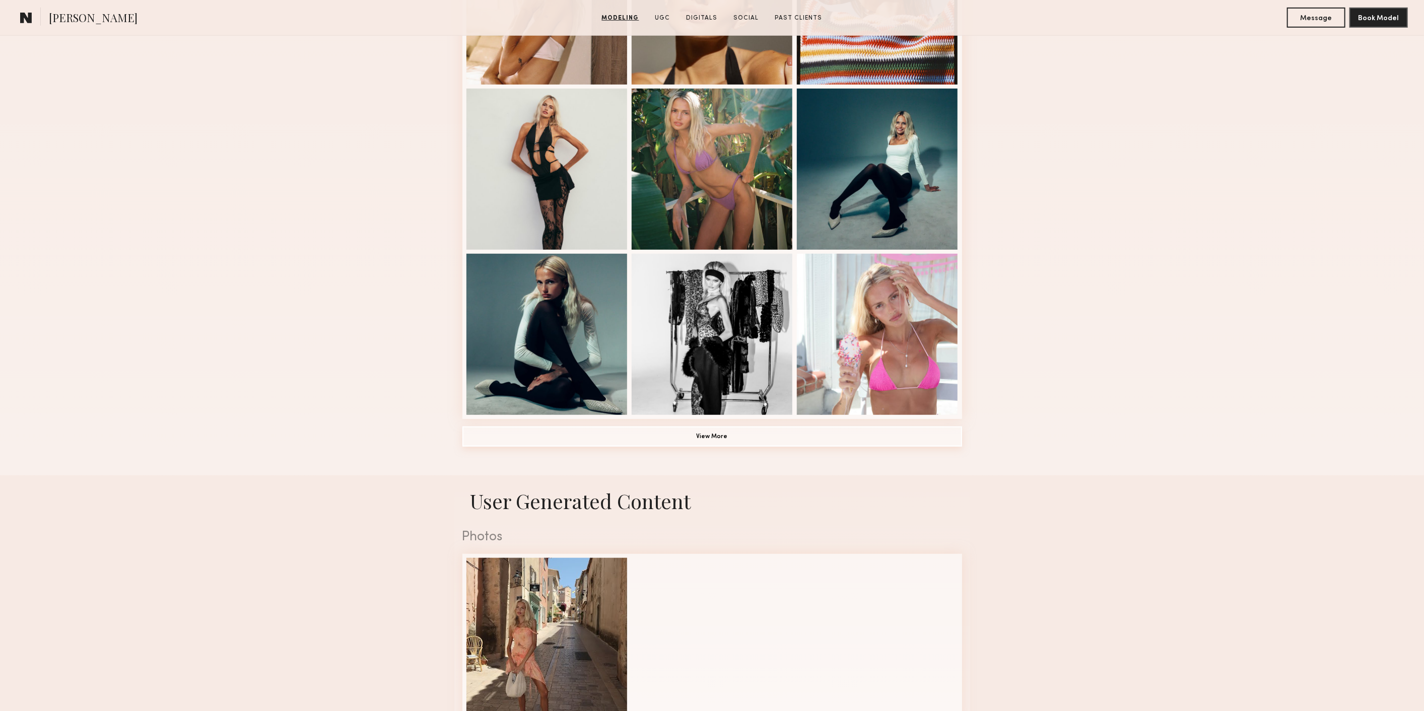
click at [672, 436] on button "View More" at bounding box center [712, 437] width 500 height 20
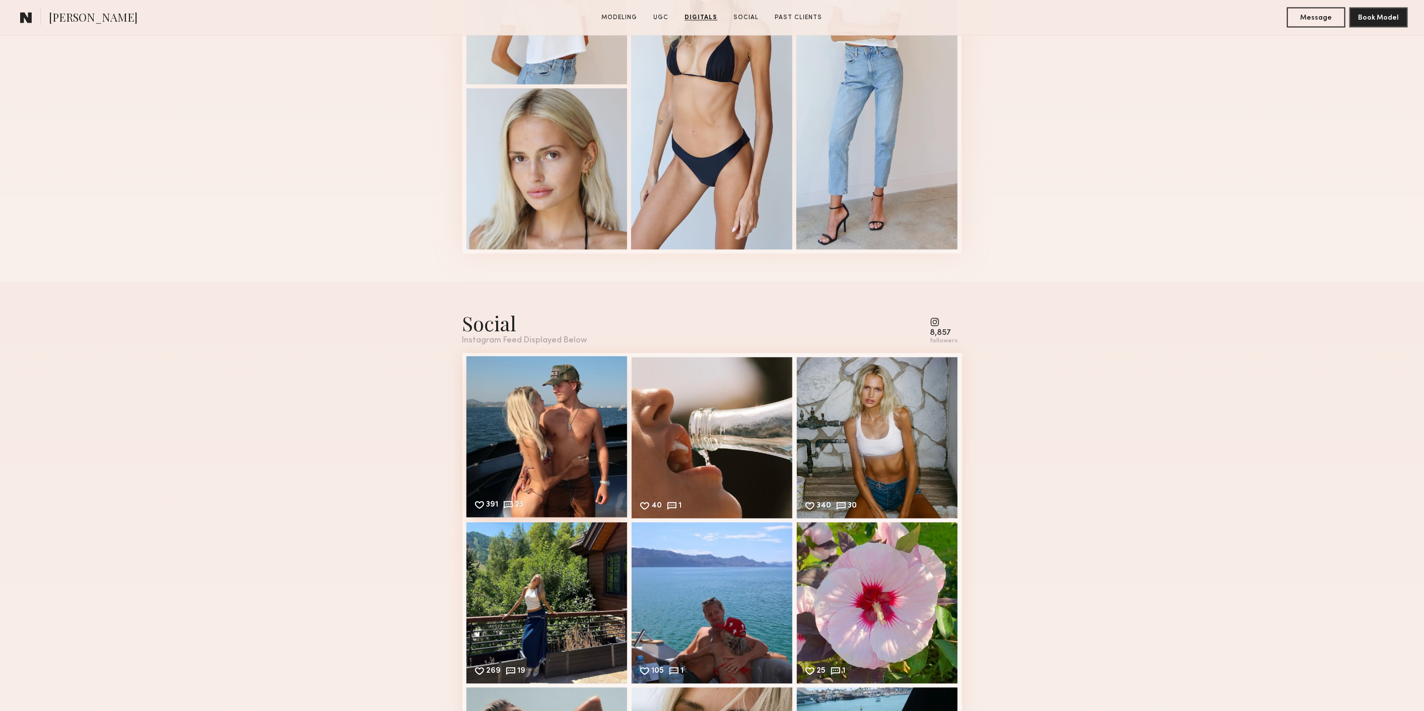
scroll to position [1826, 0]
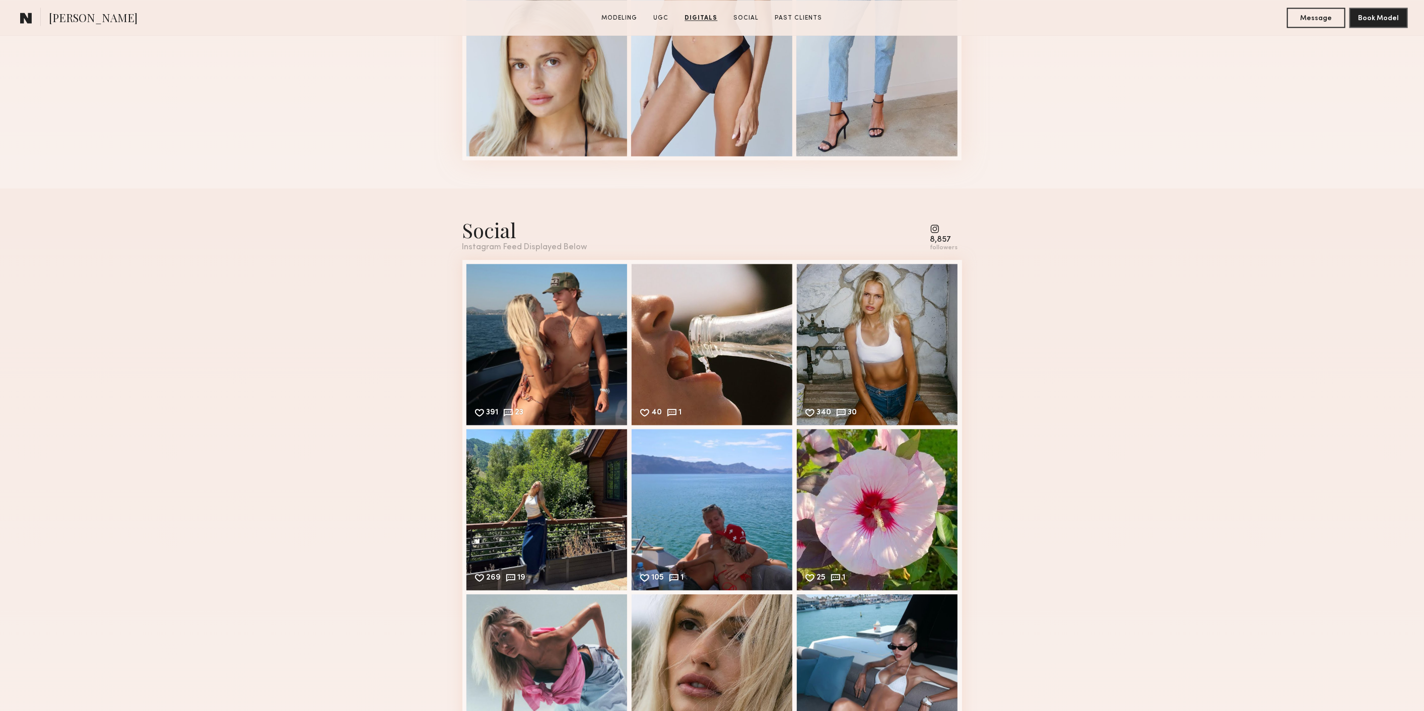
click at [936, 233] on common-icon at bounding box center [944, 228] width 28 height 9
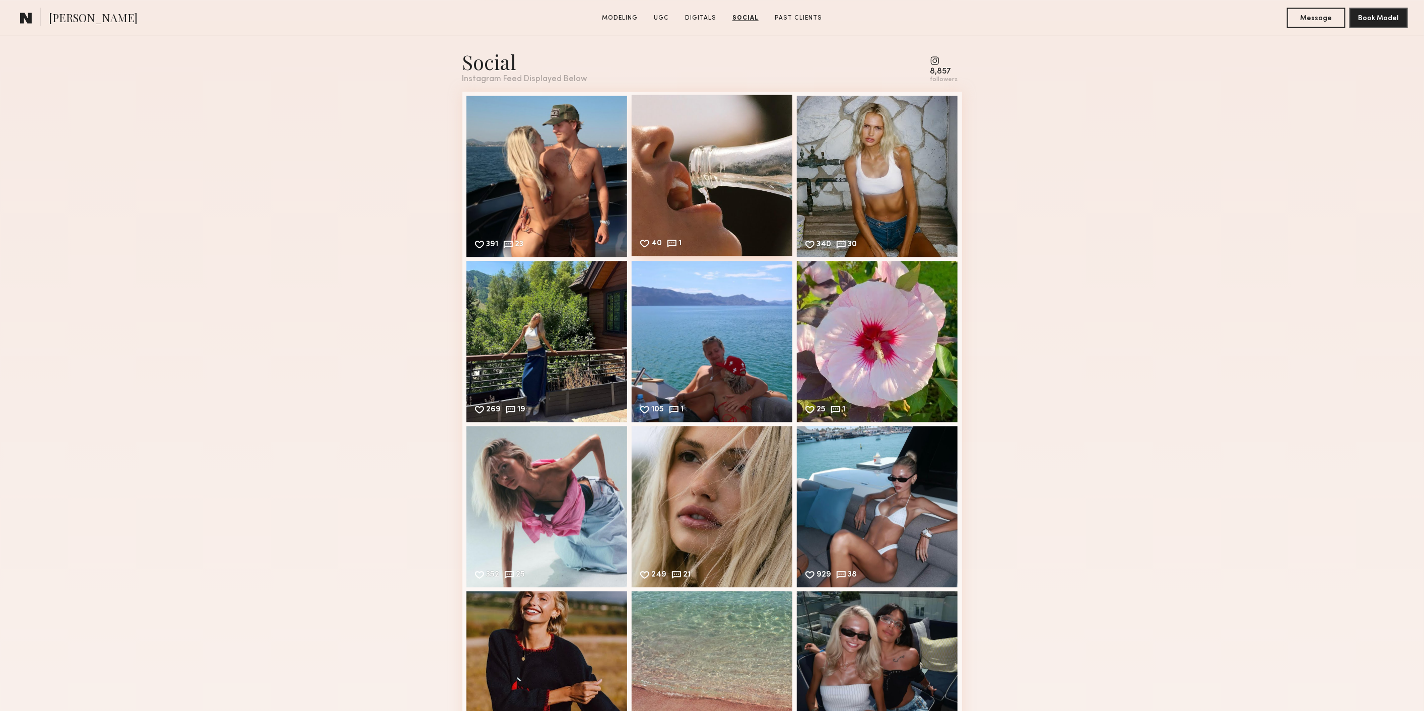
scroll to position [1938, 0]
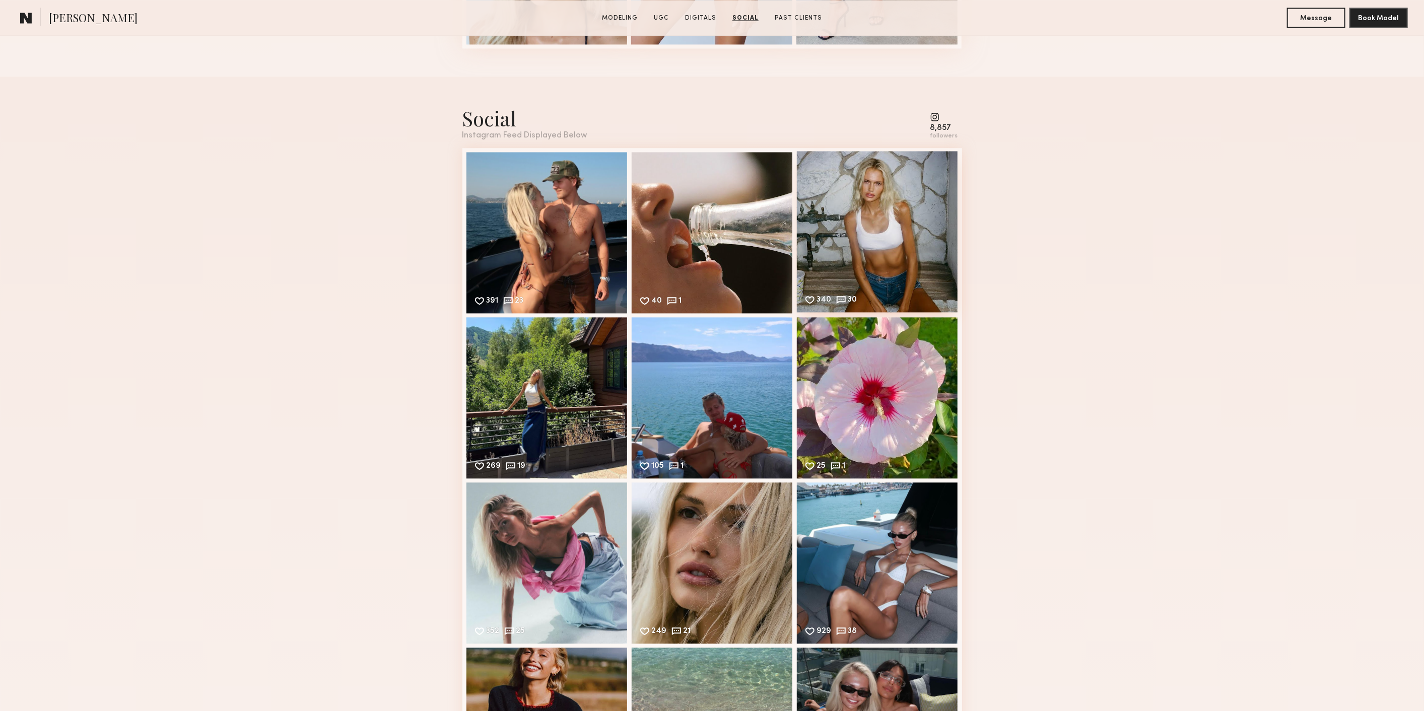
click at [862, 247] on div "340 30 Likes & comments displayed to show model’s engagement" at bounding box center [877, 231] width 161 height 161
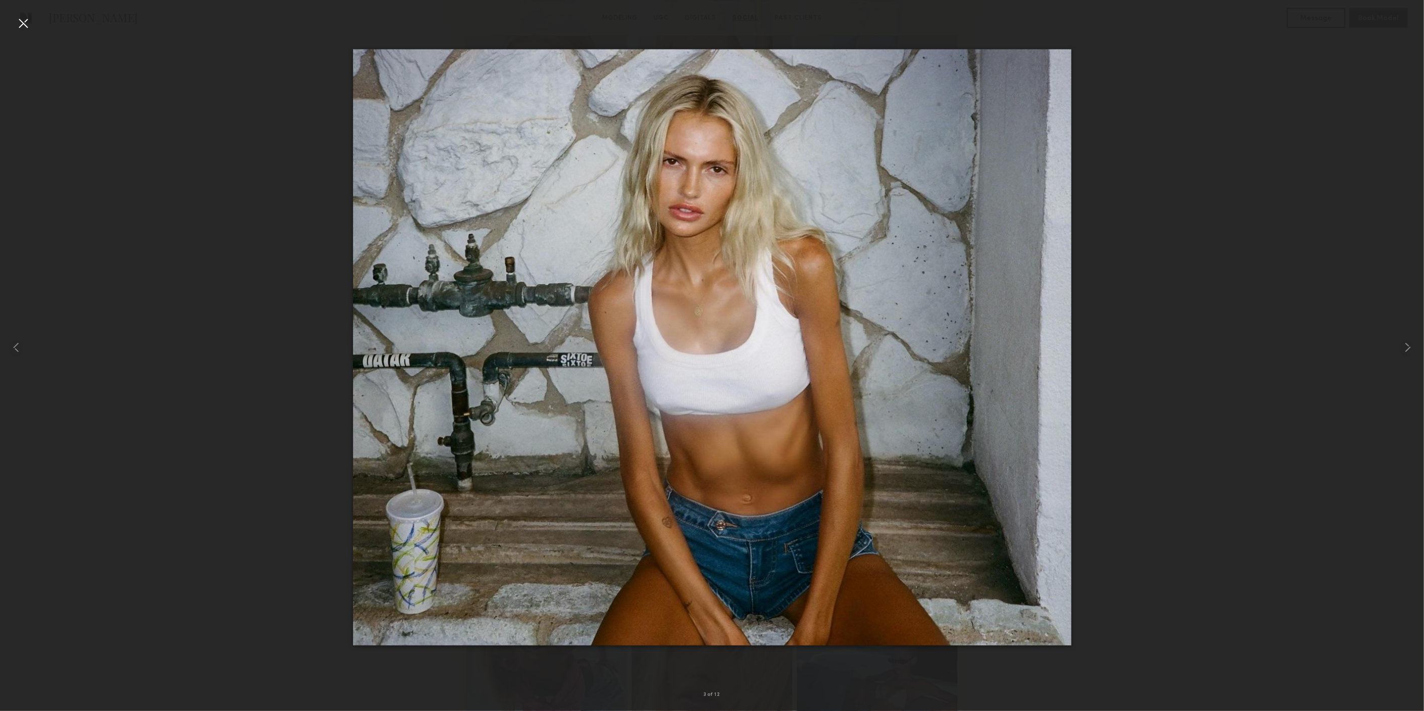
scroll to position [1714, 0]
click at [247, 207] on div at bounding box center [712, 347] width 1424 height 663
click at [21, 23] on div at bounding box center [23, 23] width 16 height 16
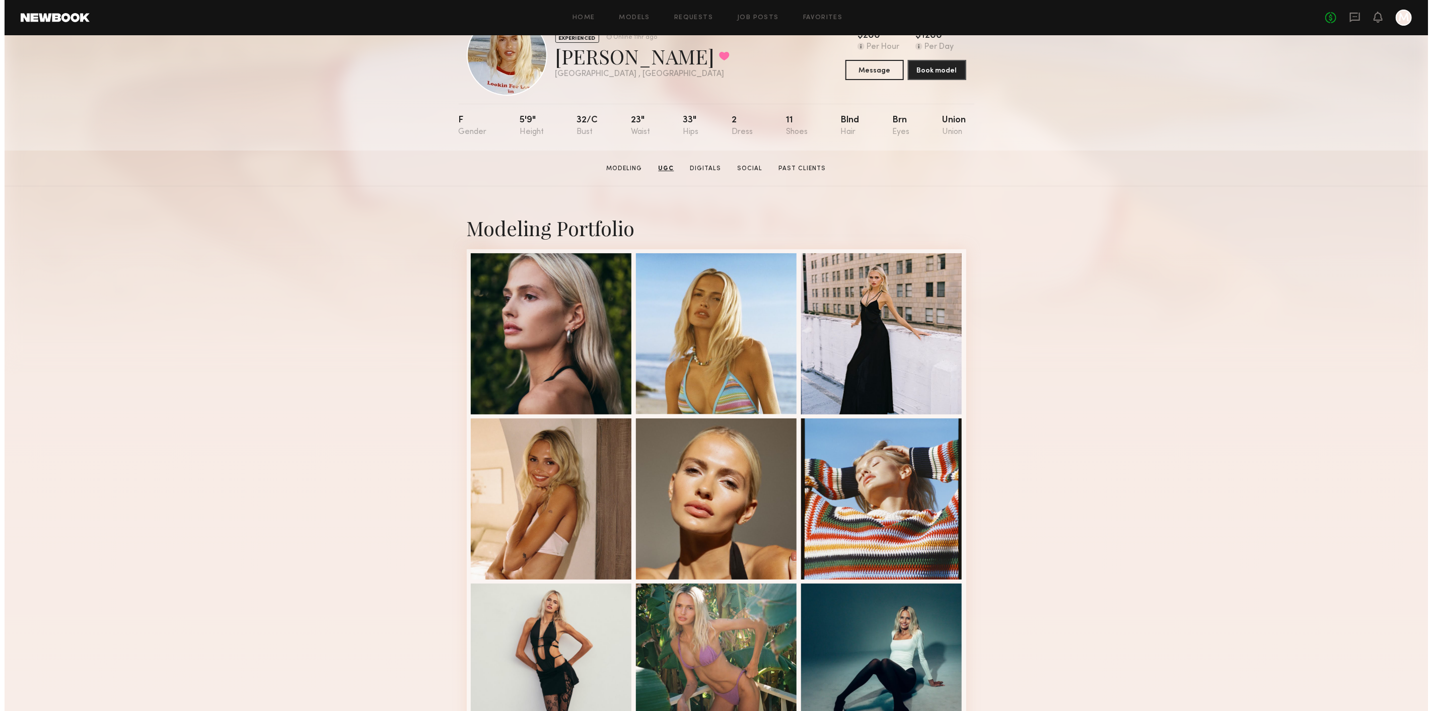
scroll to position [0, 0]
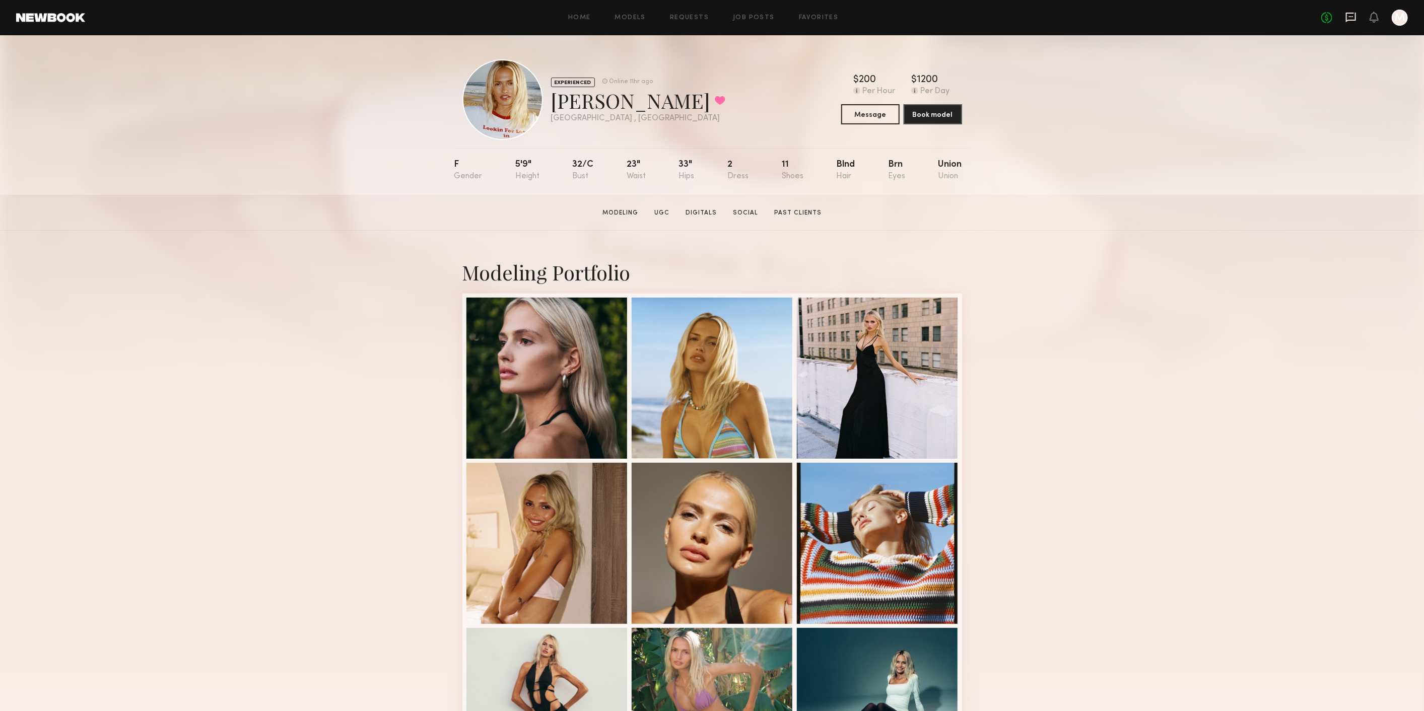
click at [1354, 18] on icon at bounding box center [1350, 17] width 11 height 11
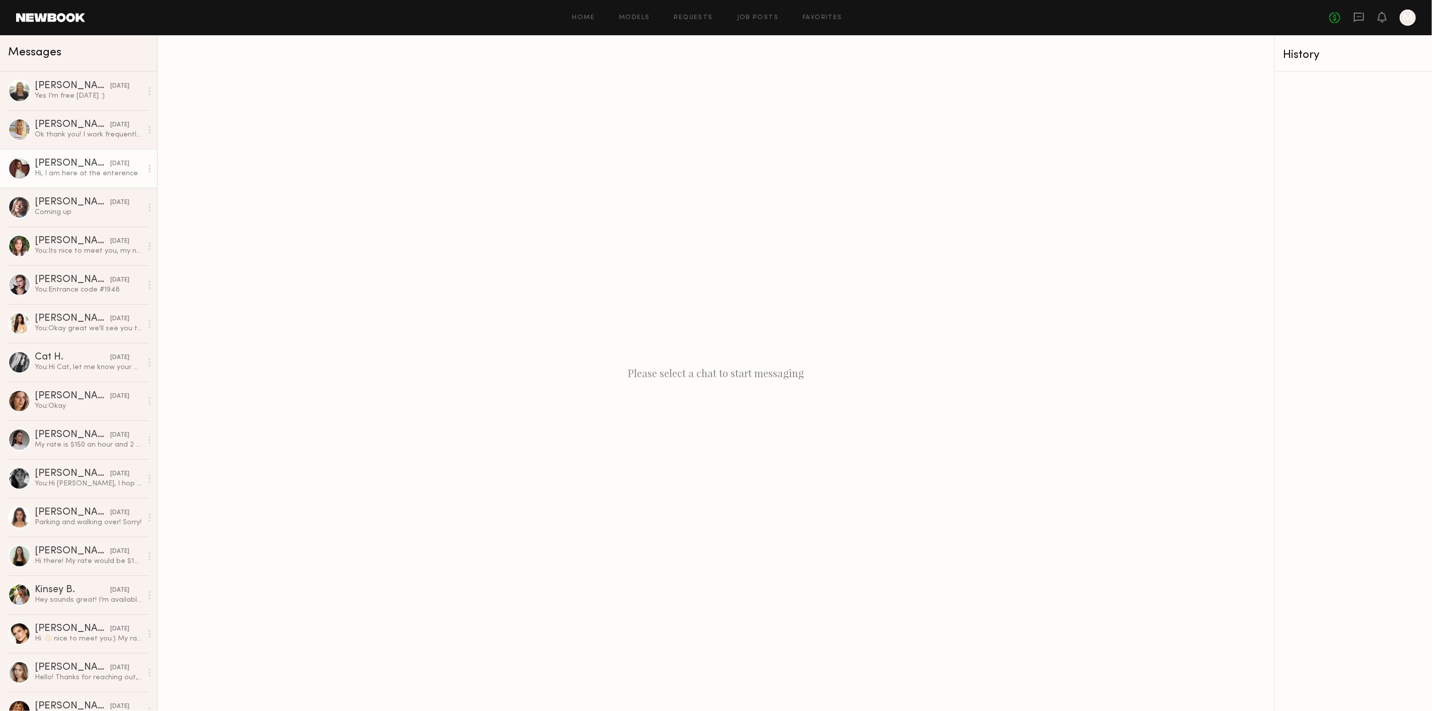
click at [72, 163] on div "Ellie G." at bounding box center [73, 164] width 76 height 10
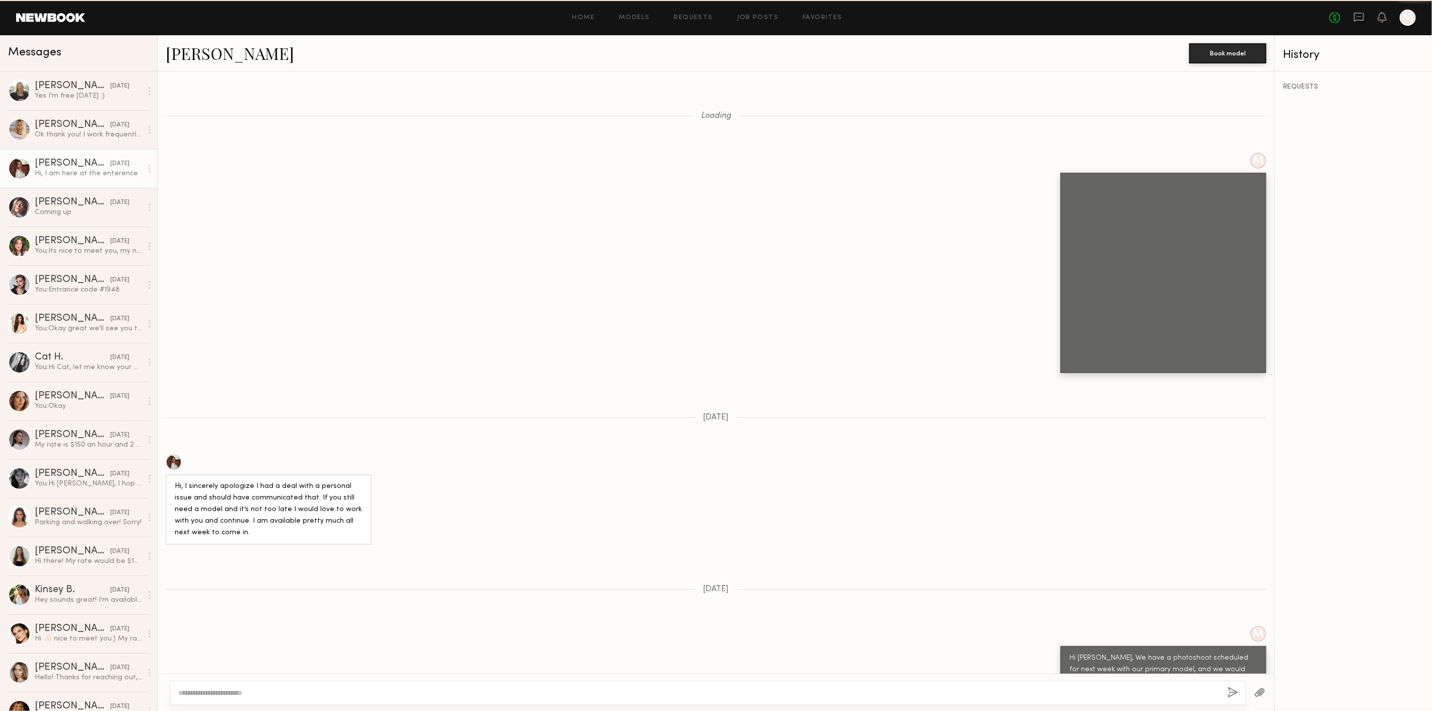
scroll to position [816, 0]
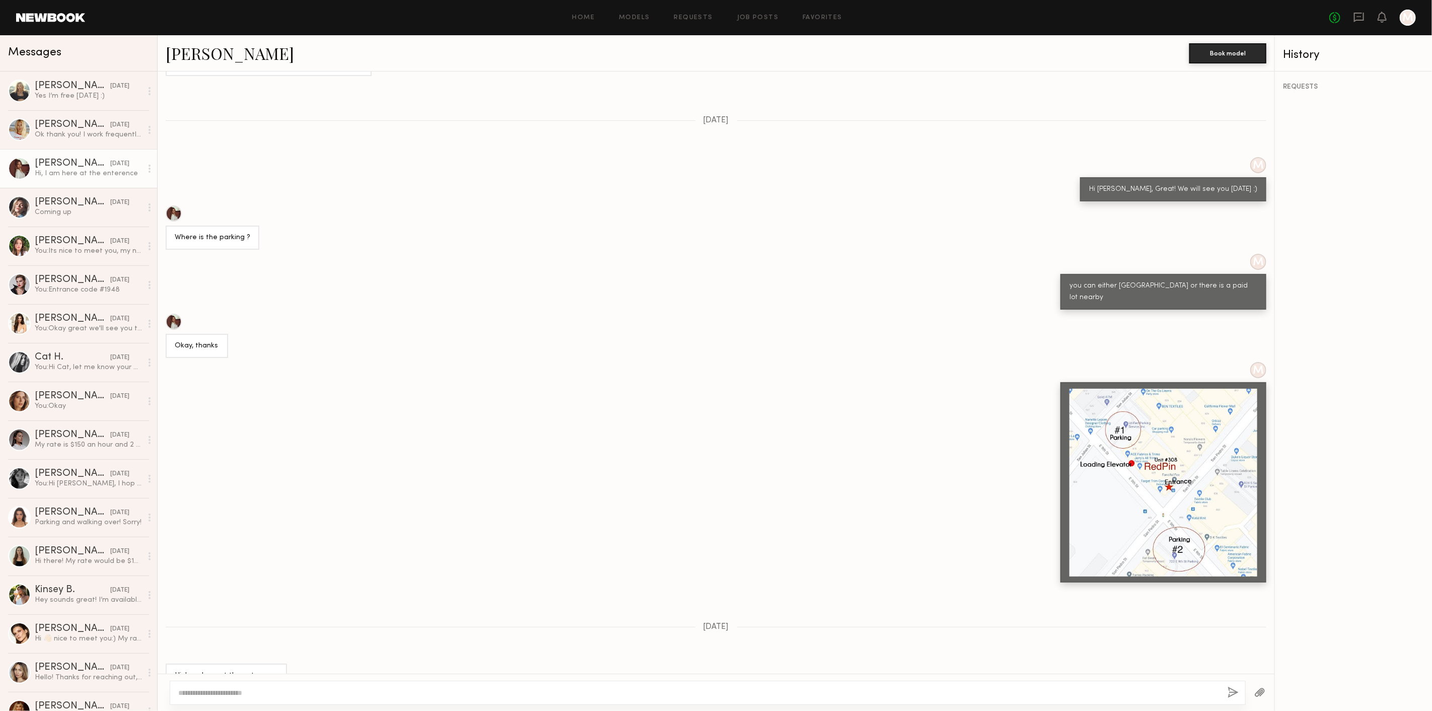
click at [198, 55] on link "Ellie G." at bounding box center [230, 53] width 128 height 22
click at [111, 386] on link "Oxana Z. 07/08/2025 You: Okay" at bounding box center [78, 401] width 157 height 39
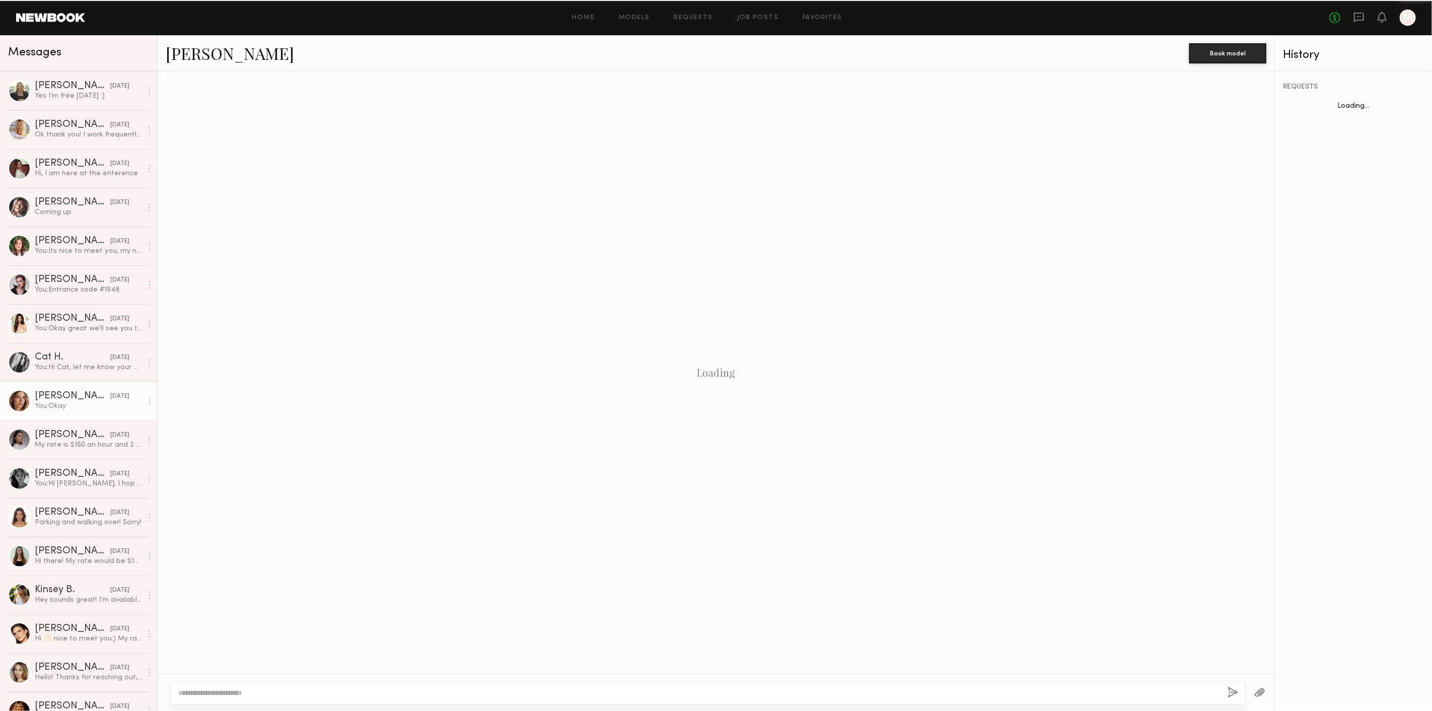
scroll to position [398, 0]
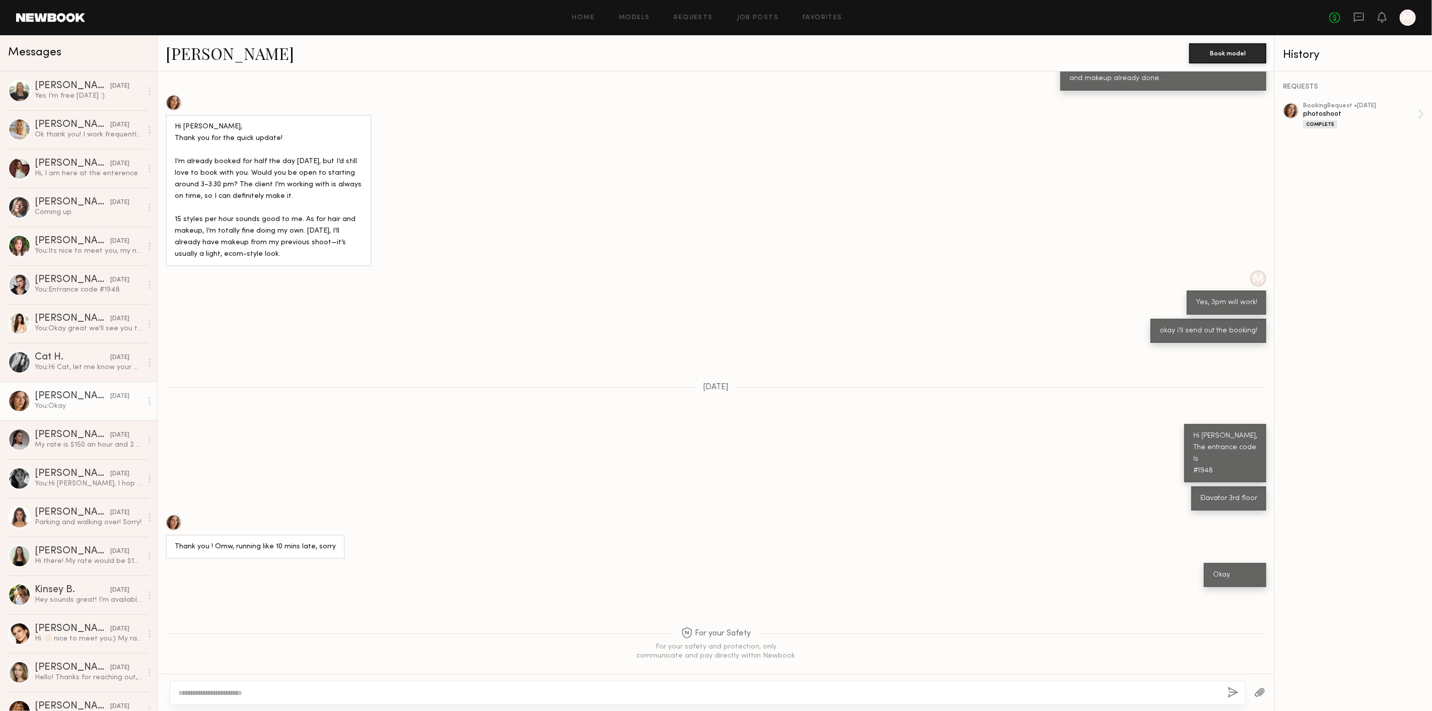
click at [183, 45] on link "Oxana Z." at bounding box center [230, 53] width 128 height 22
